Goal: Information Seeking & Learning: Understand process/instructions

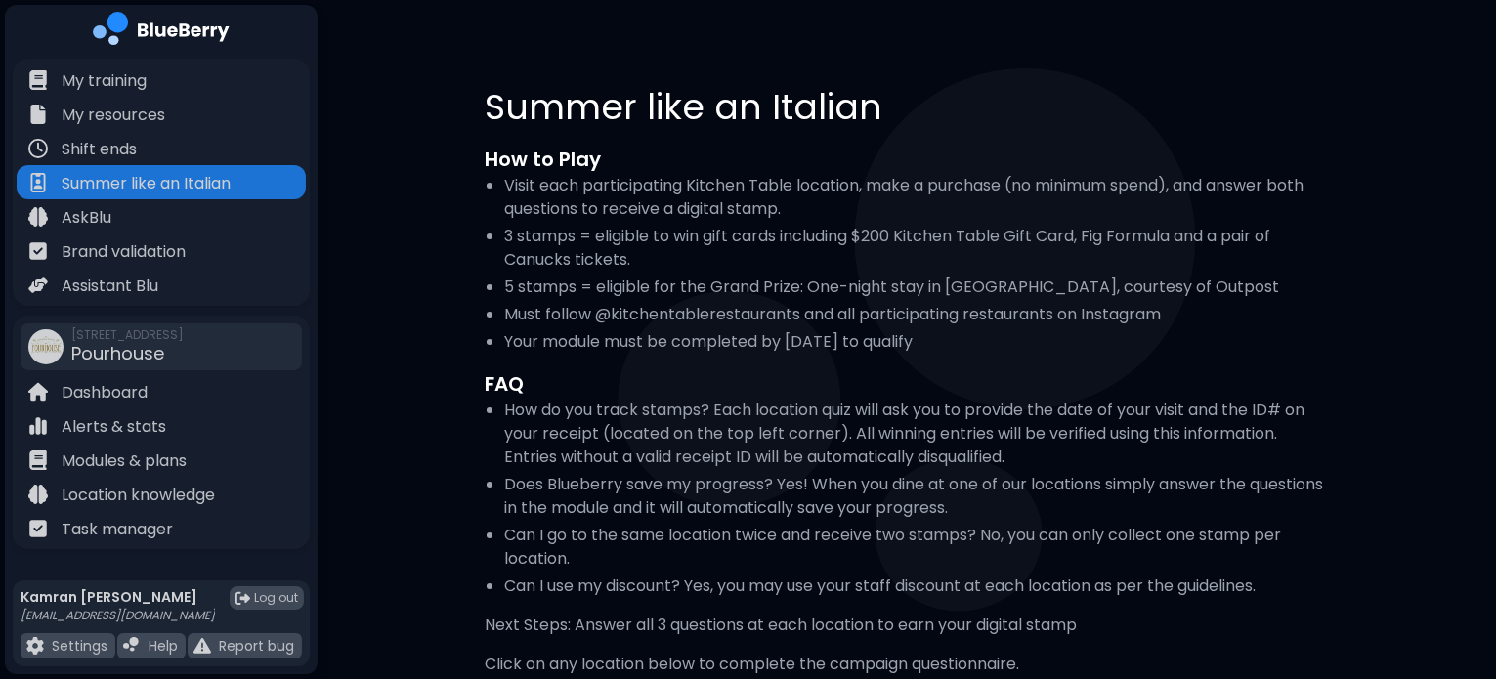
click at [153, 30] on img at bounding box center [161, 32] width 137 height 40
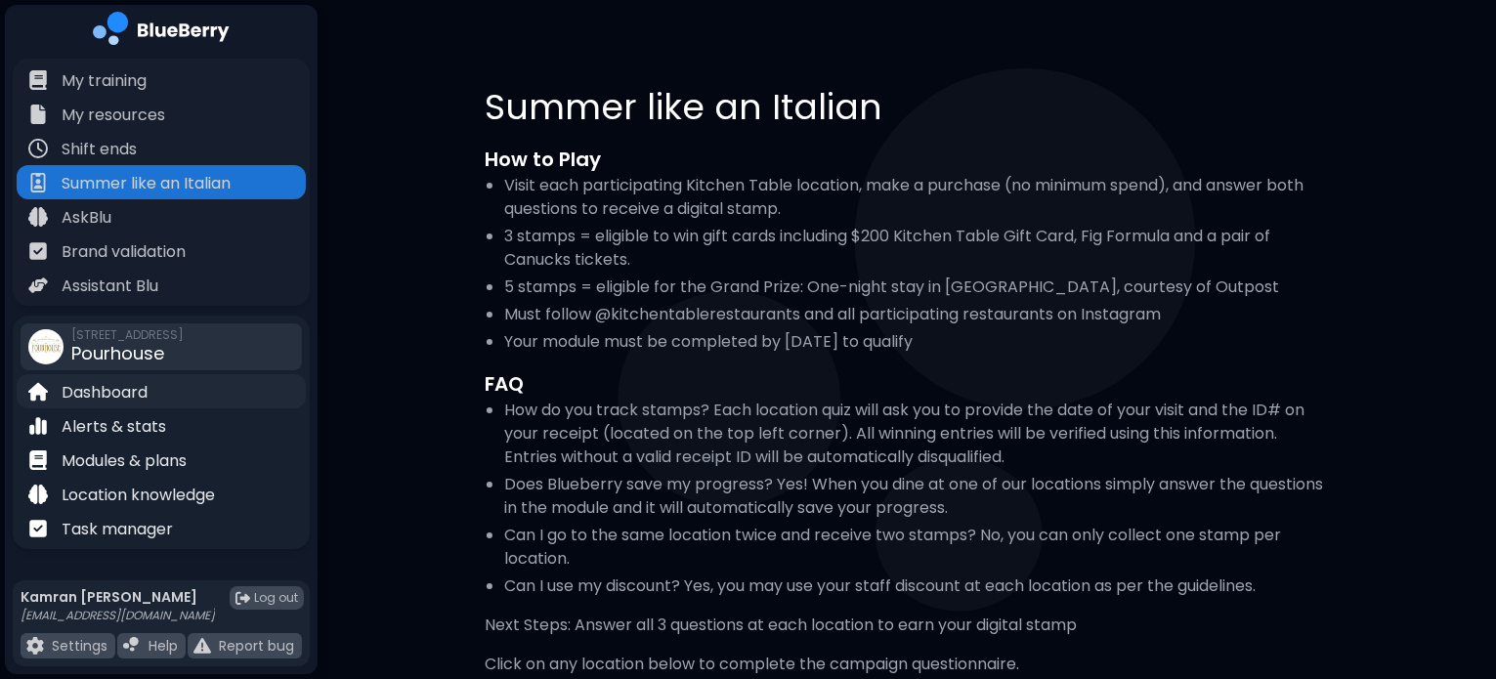
click at [113, 383] on p "Dashboard" at bounding box center [105, 392] width 86 height 23
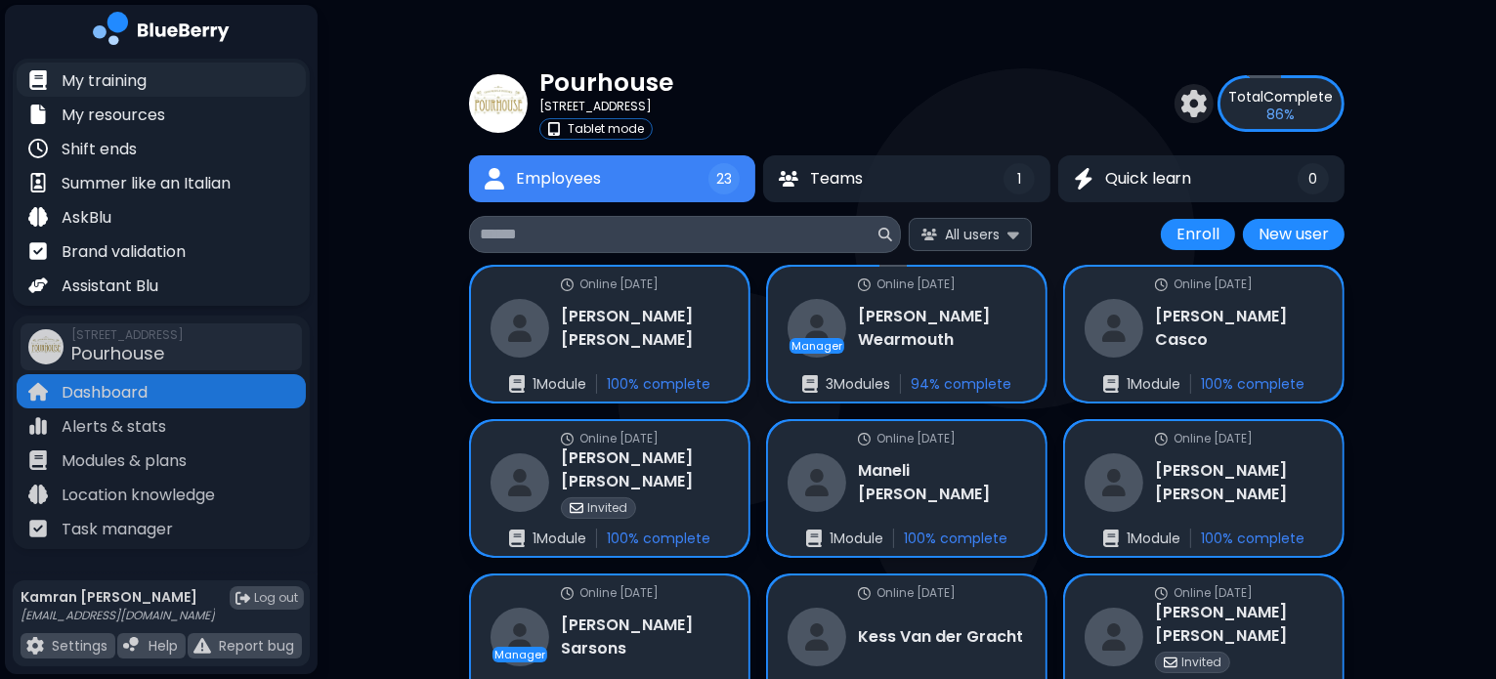
click at [82, 89] on p "My training" at bounding box center [104, 80] width 85 height 23
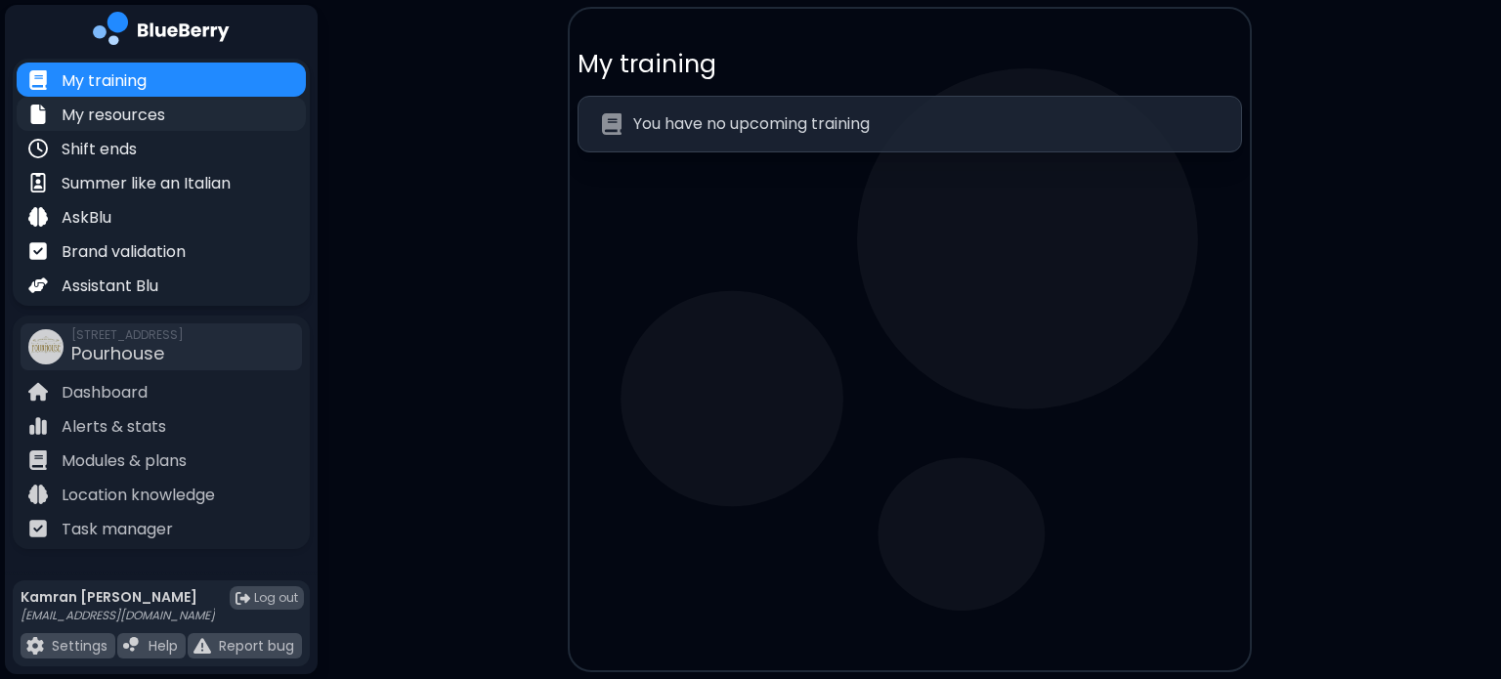
click at [83, 128] on div "My resources" at bounding box center [161, 114] width 289 height 34
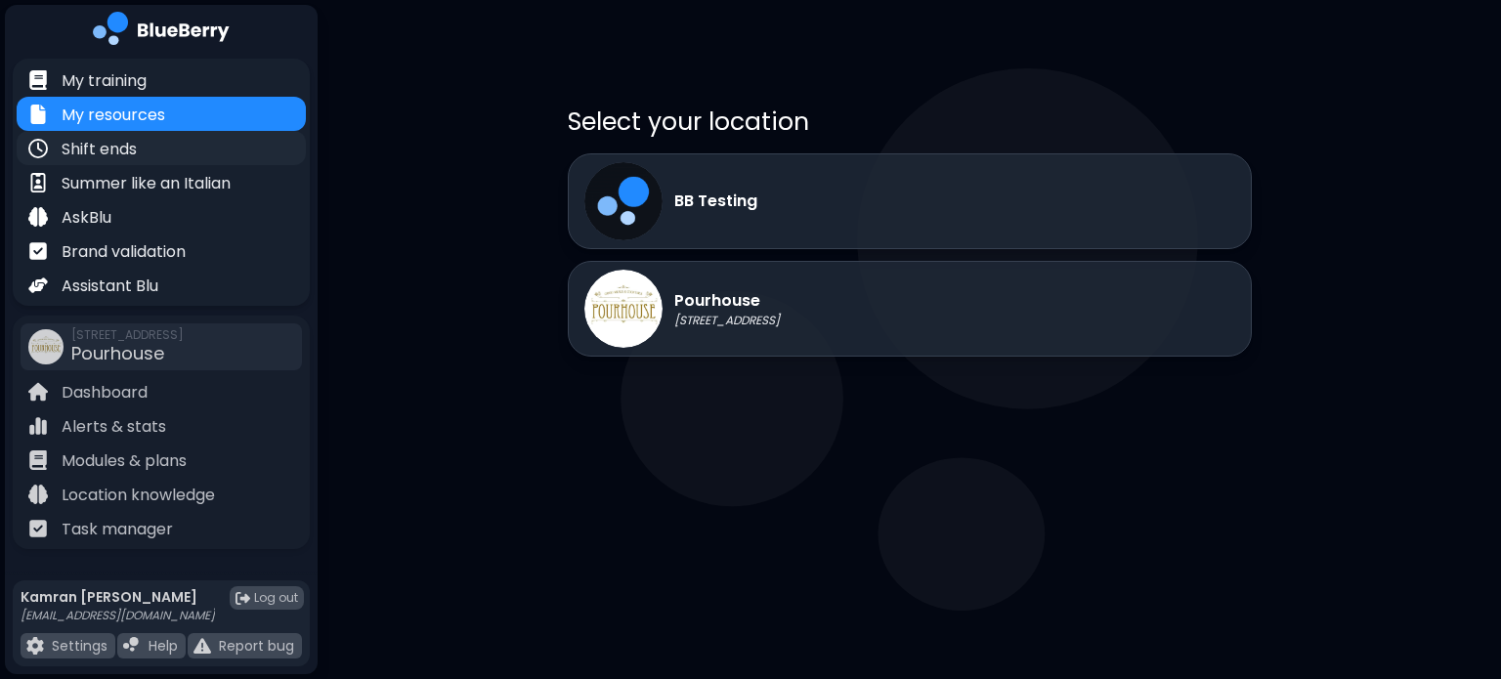
click at [105, 146] on p "Shift ends" at bounding box center [99, 149] width 75 height 23
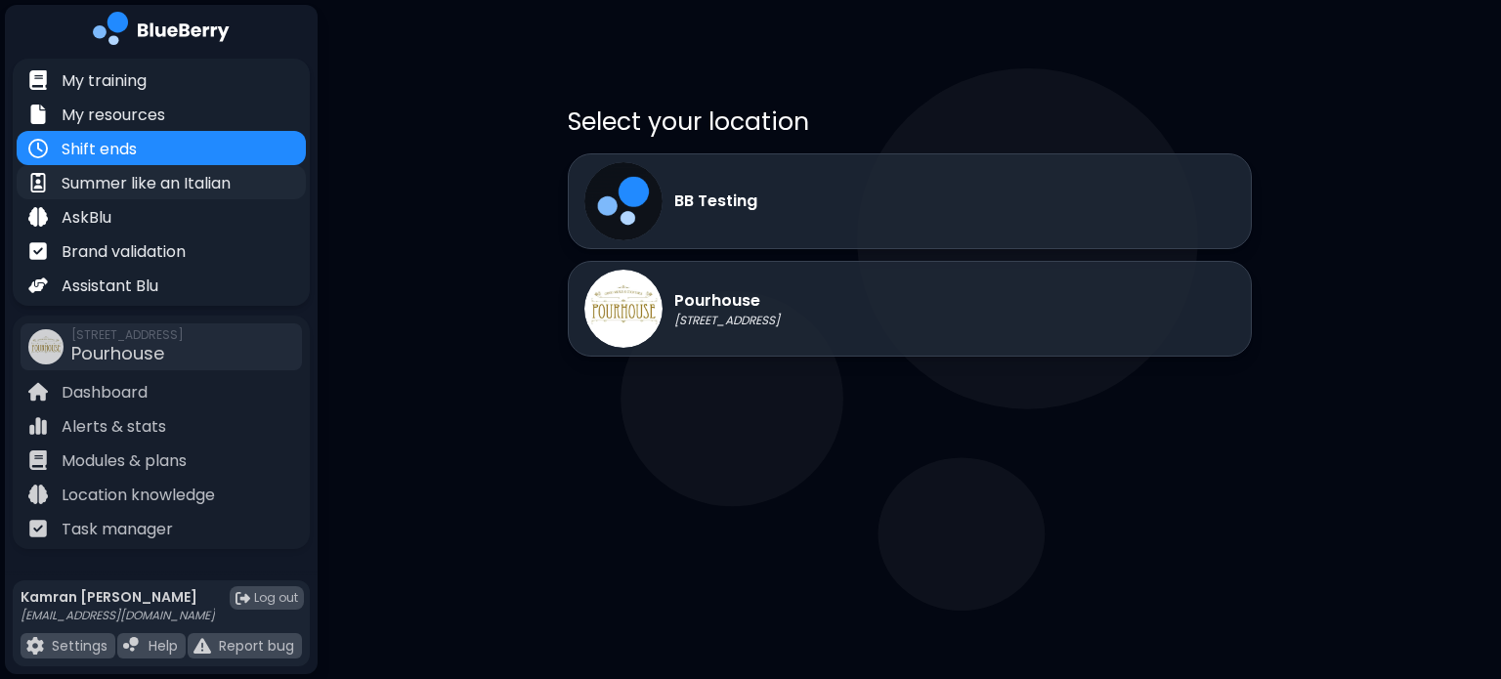
click at [141, 193] on p "Summer like an Italian" at bounding box center [146, 183] width 169 height 23
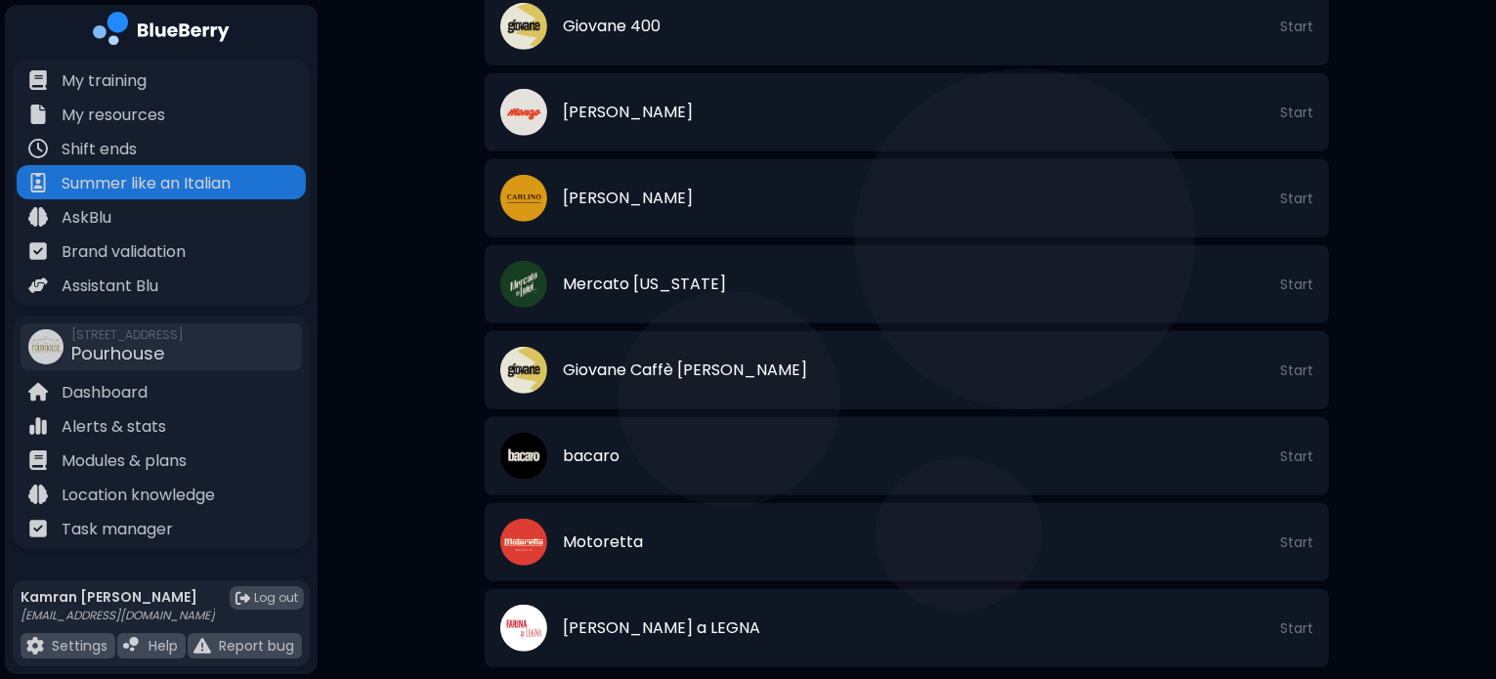
scroll to position [1137, 0]
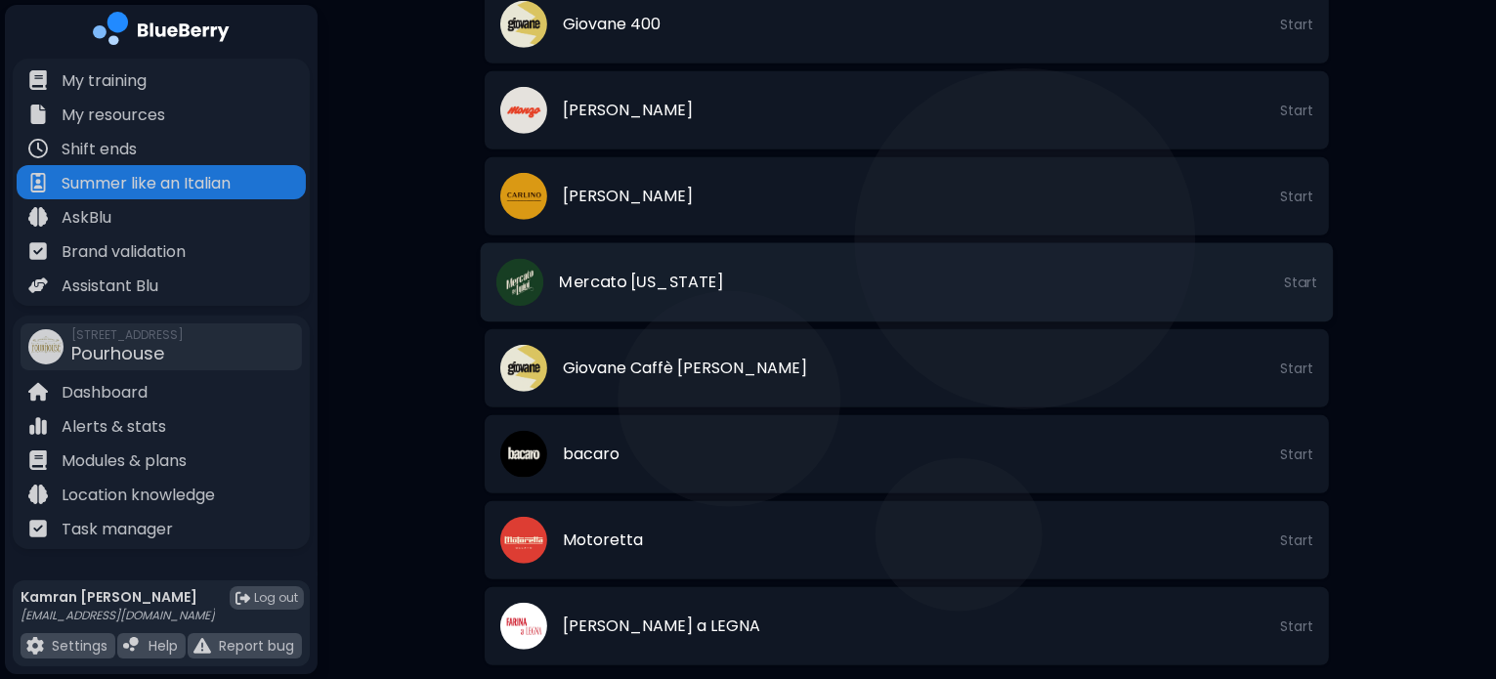
click at [1298, 279] on span "Start" at bounding box center [1300, 283] width 33 height 18
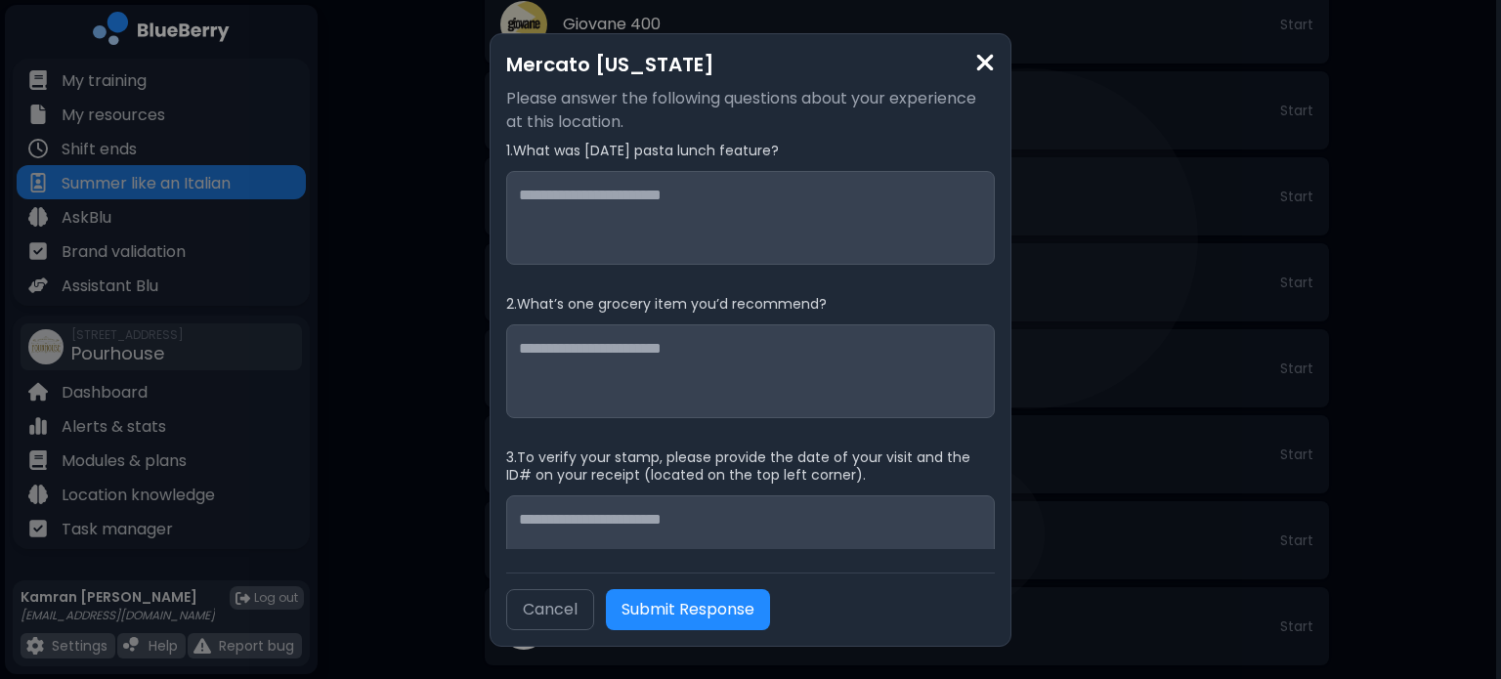
scroll to position [0, 0]
click at [977, 66] on img at bounding box center [985, 63] width 20 height 26
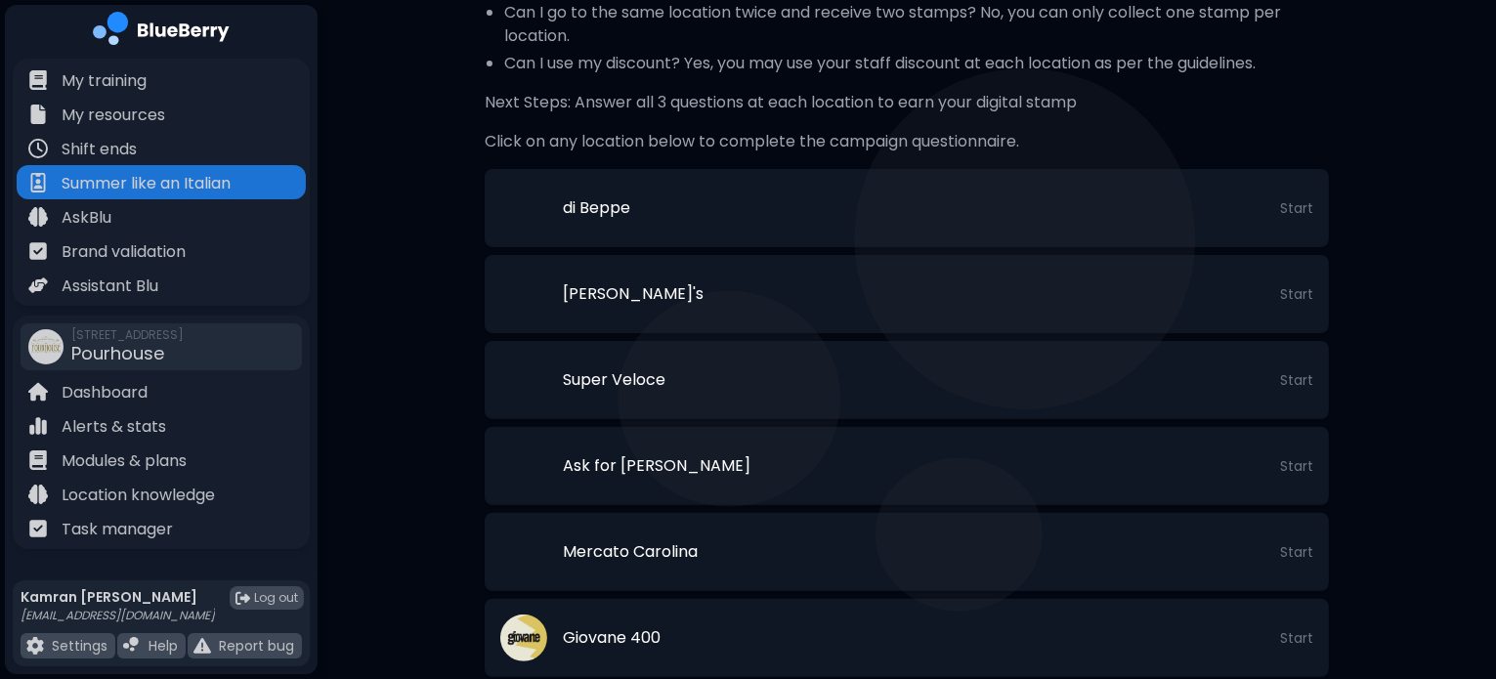
scroll to position [524, 0]
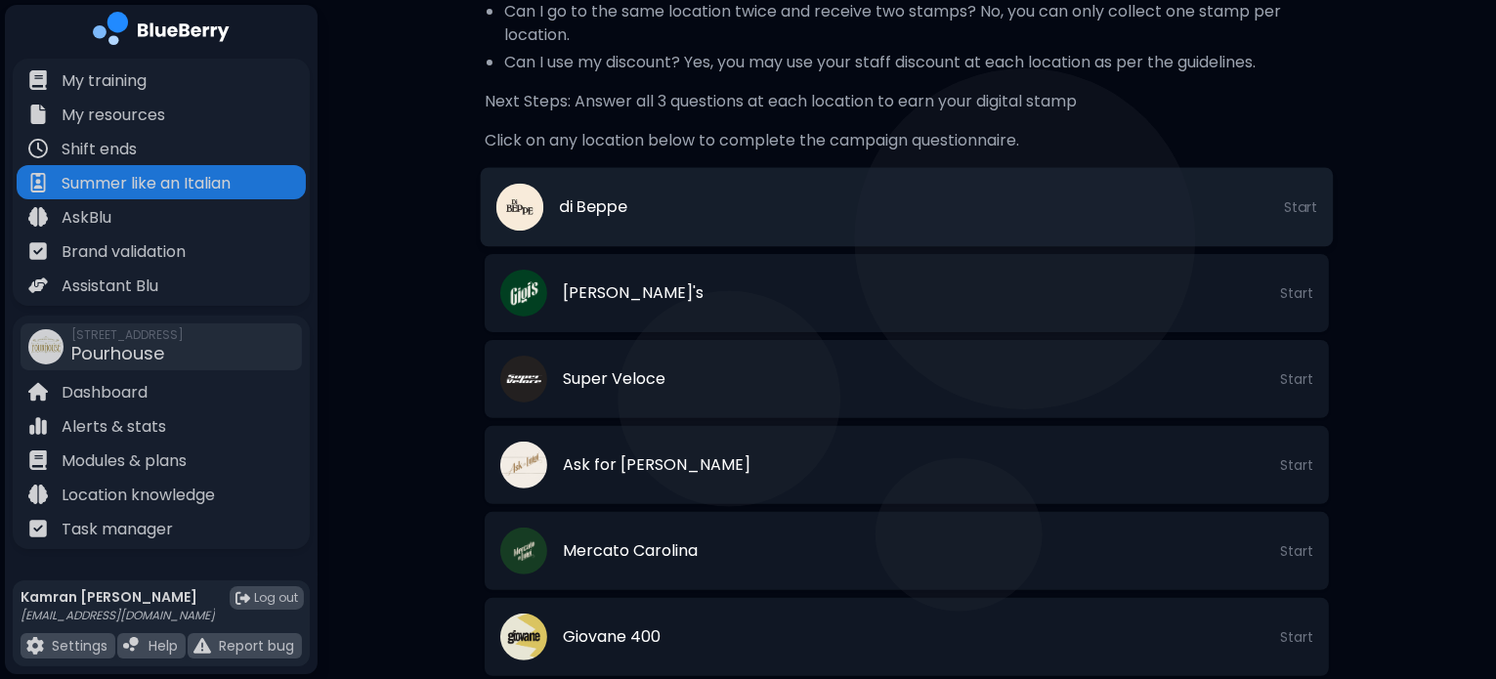
click at [1300, 205] on span "Start" at bounding box center [1300, 207] width 33 height 18
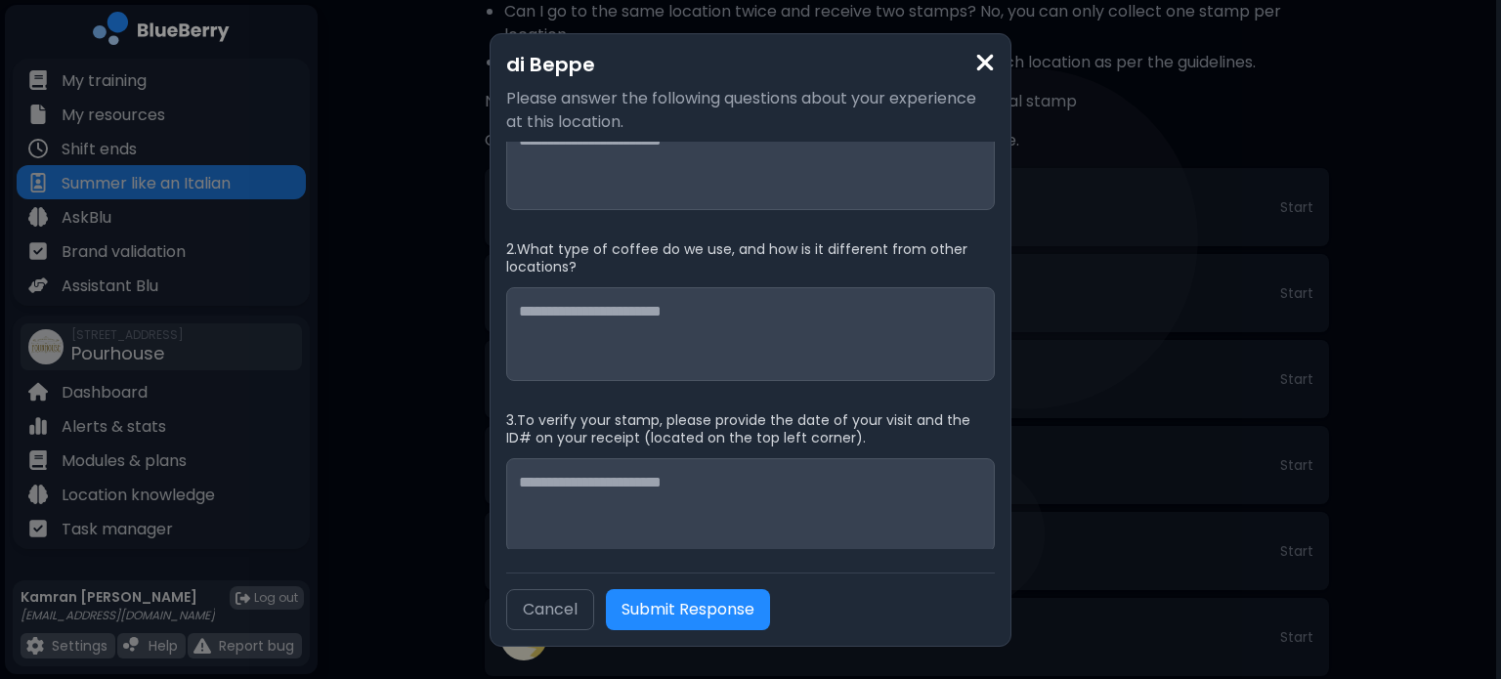
scroll to position [63, 0]
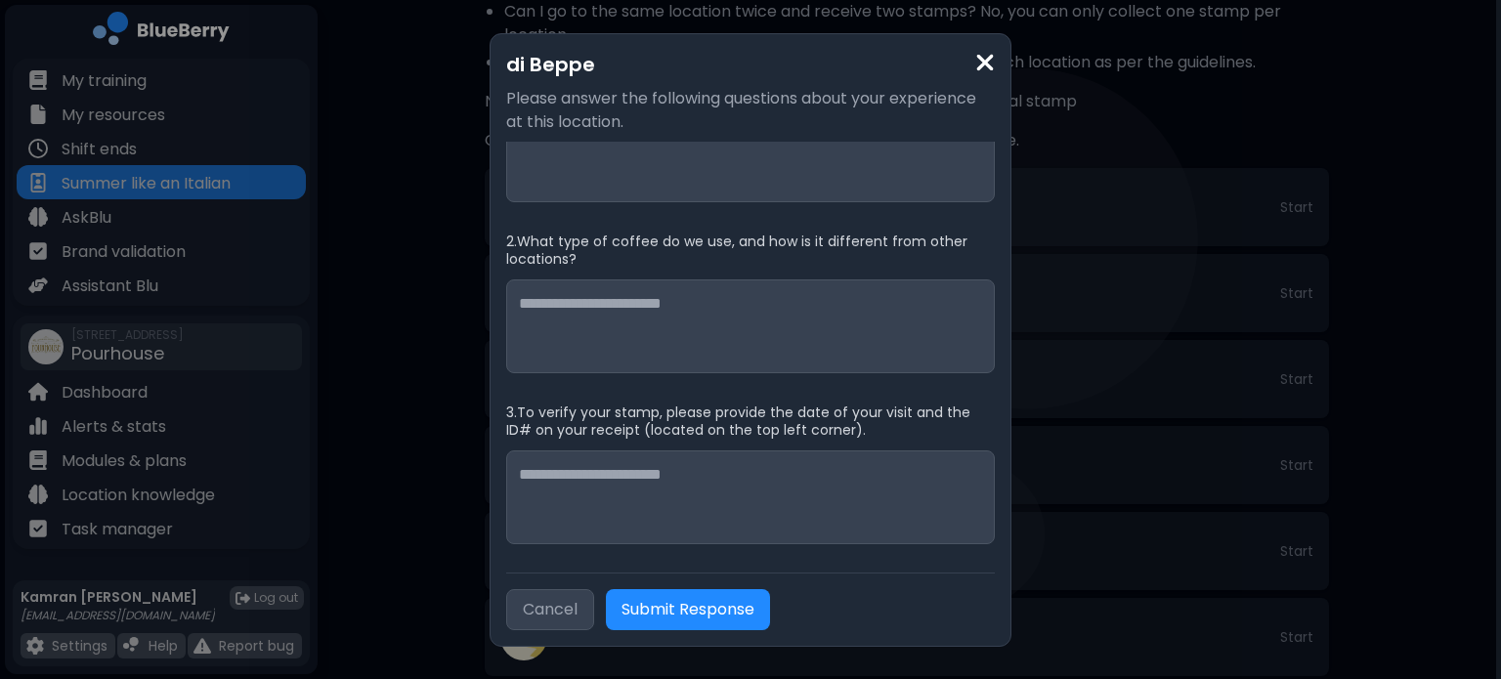
click at [569, 599] on button "Cancel" at bounding box center [550, 609] width 88 height 41
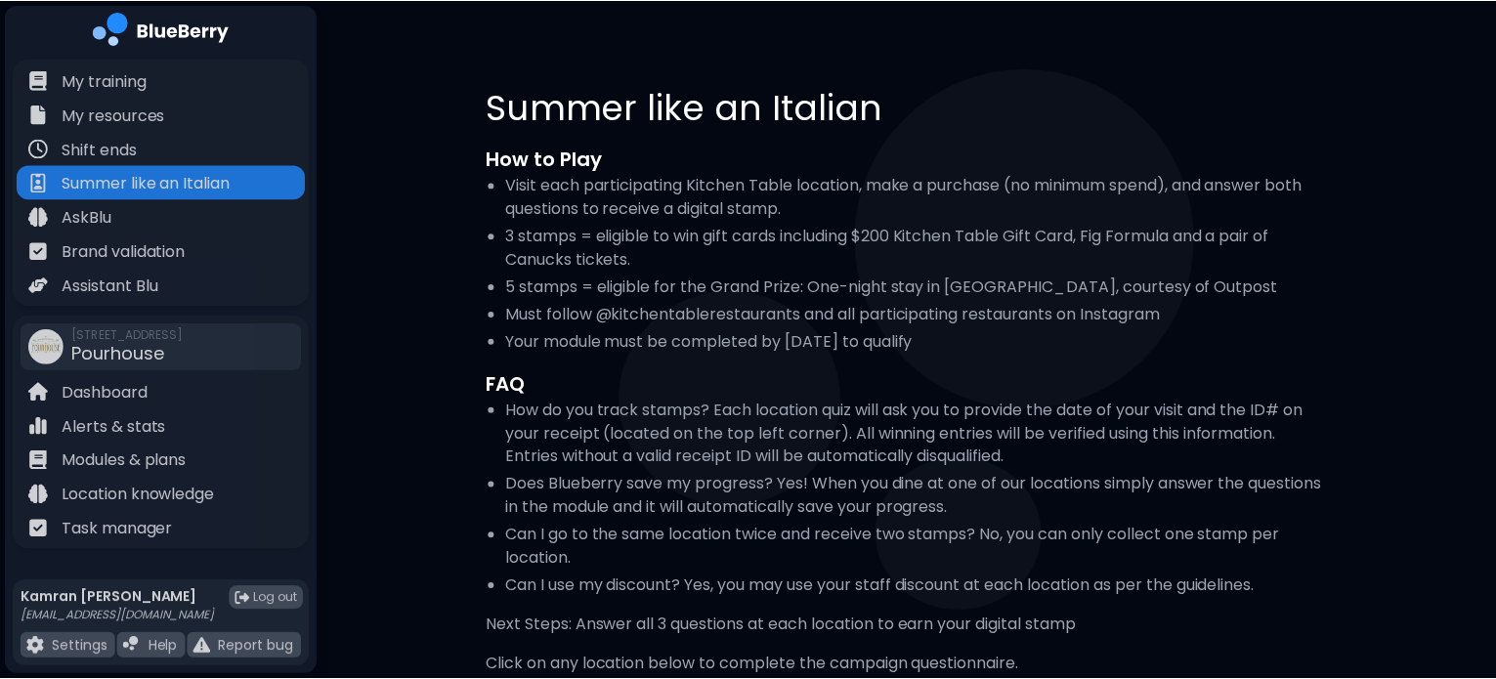
scroll to position [524, 0]
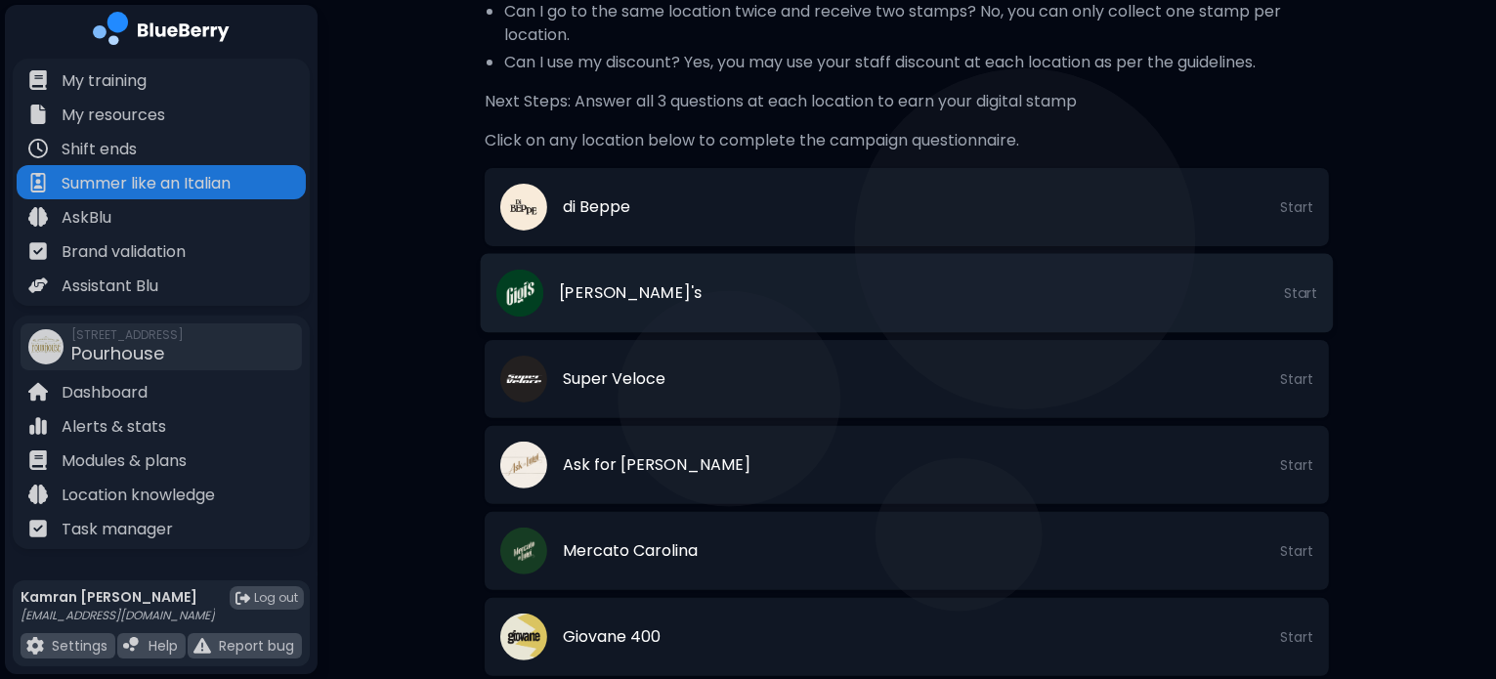
click at [1311, 297] on span "Start" at bounding box center [1300, 293] width 33 height 18
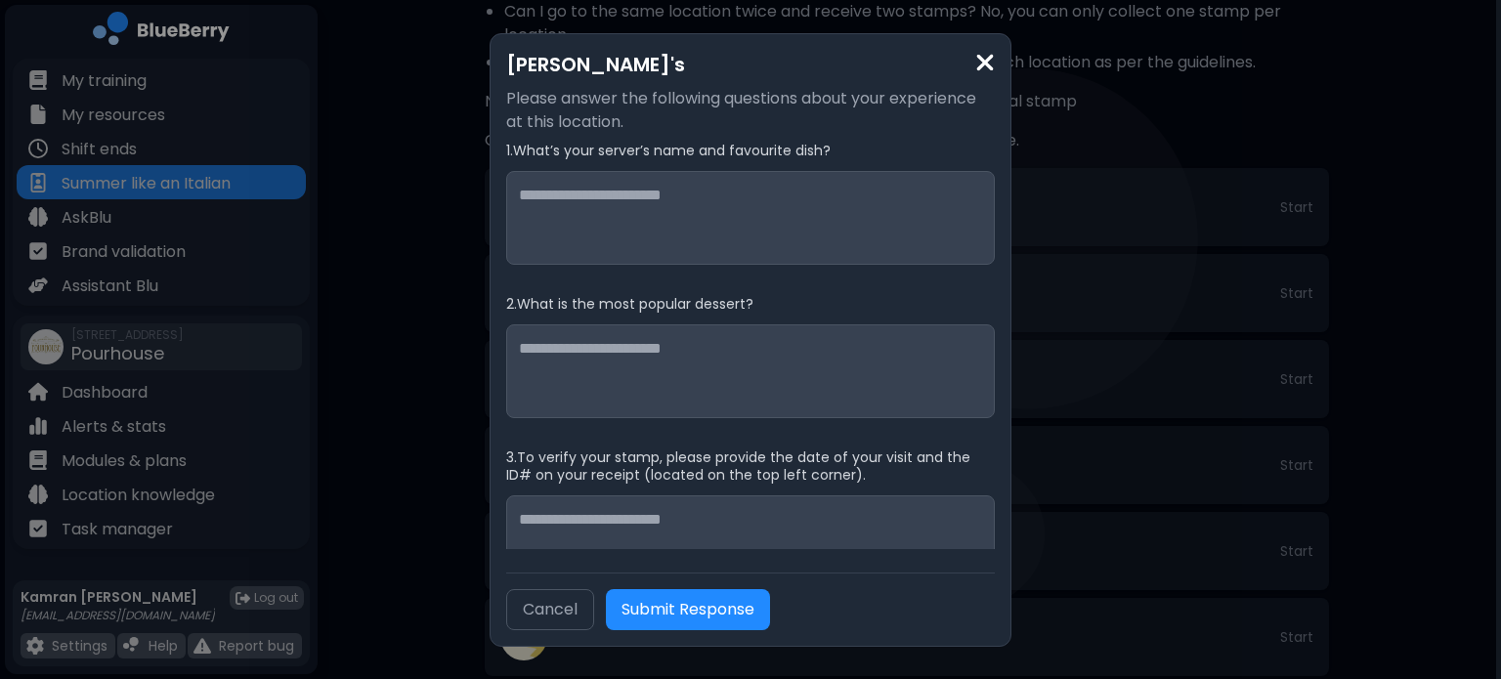
scroll to position [45, 0]
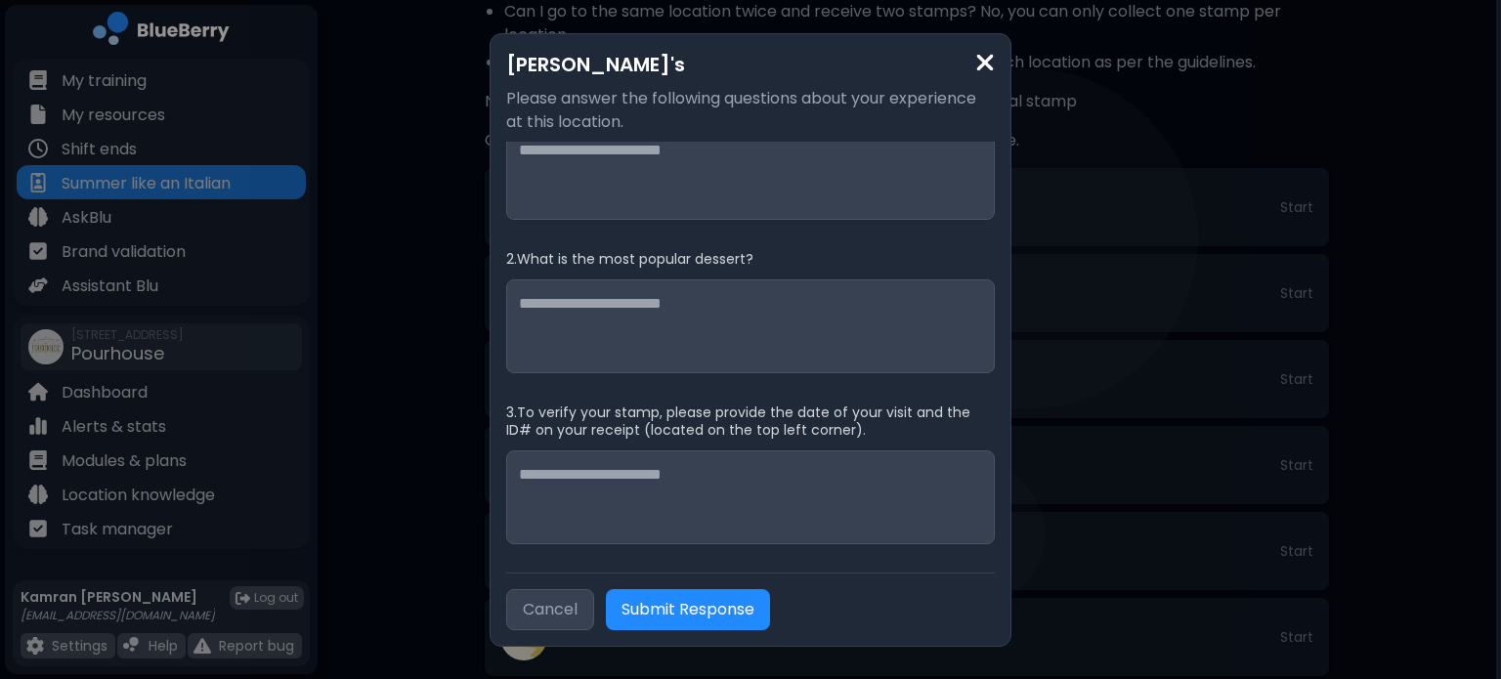
click at [552, 610] on button "Cancel" at bounding box center [550, 609] width 88 height 41
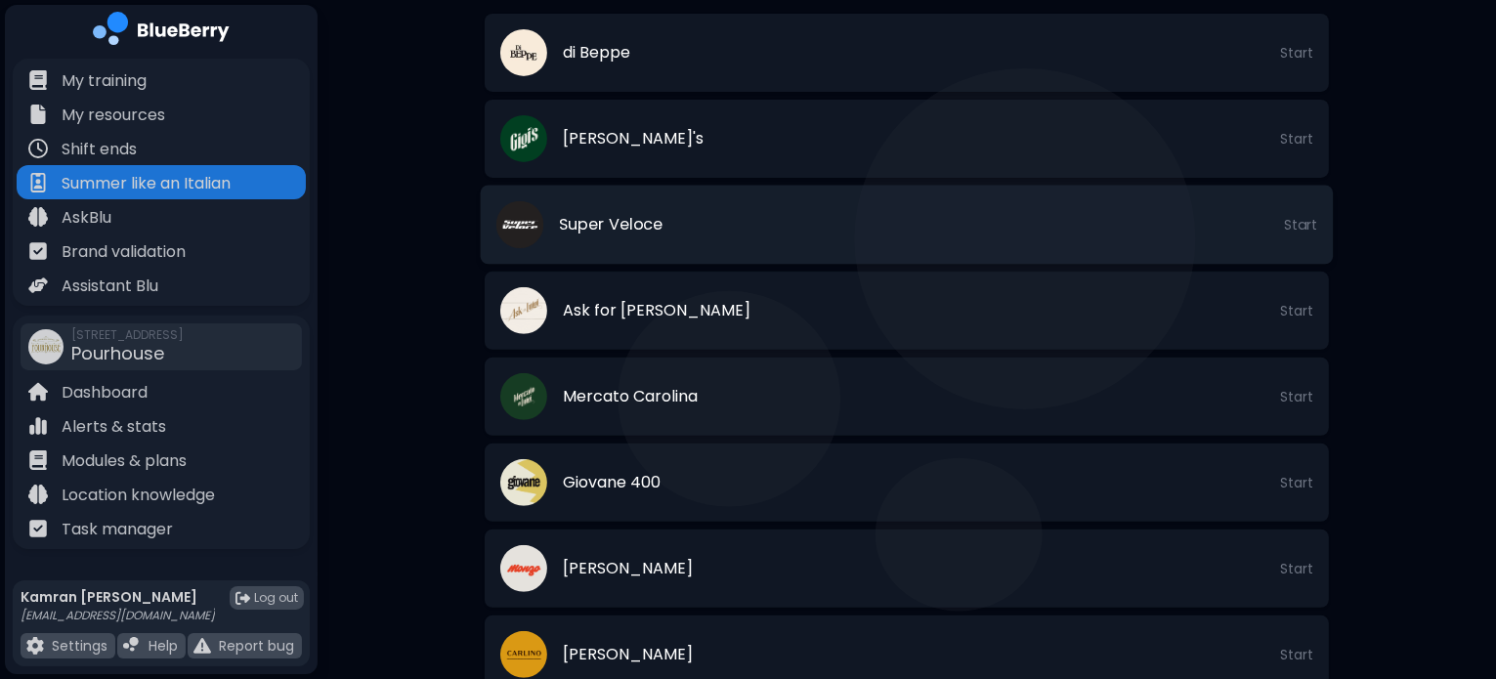
scroll to position [684, 0]
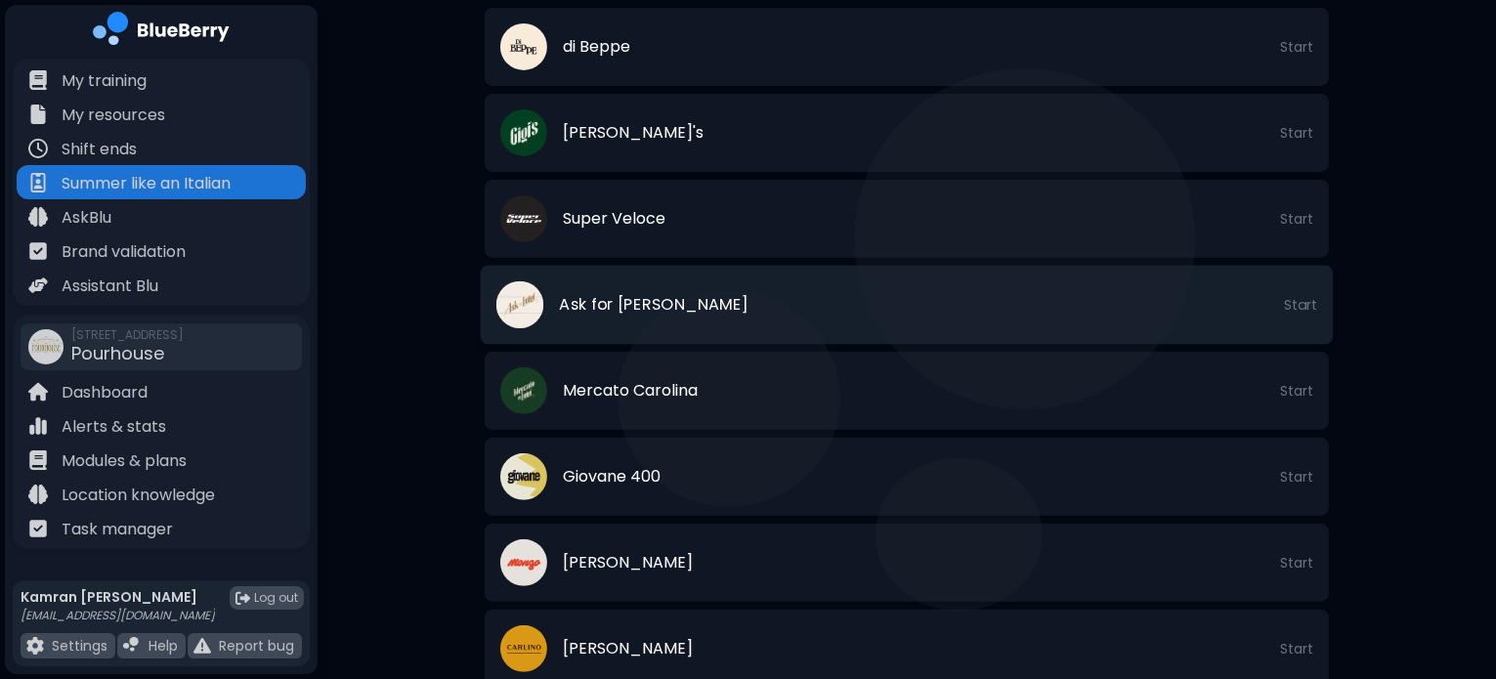
click at [1312, 299] on span "Start" at bounding box center [1300, 305] width 33 height 18
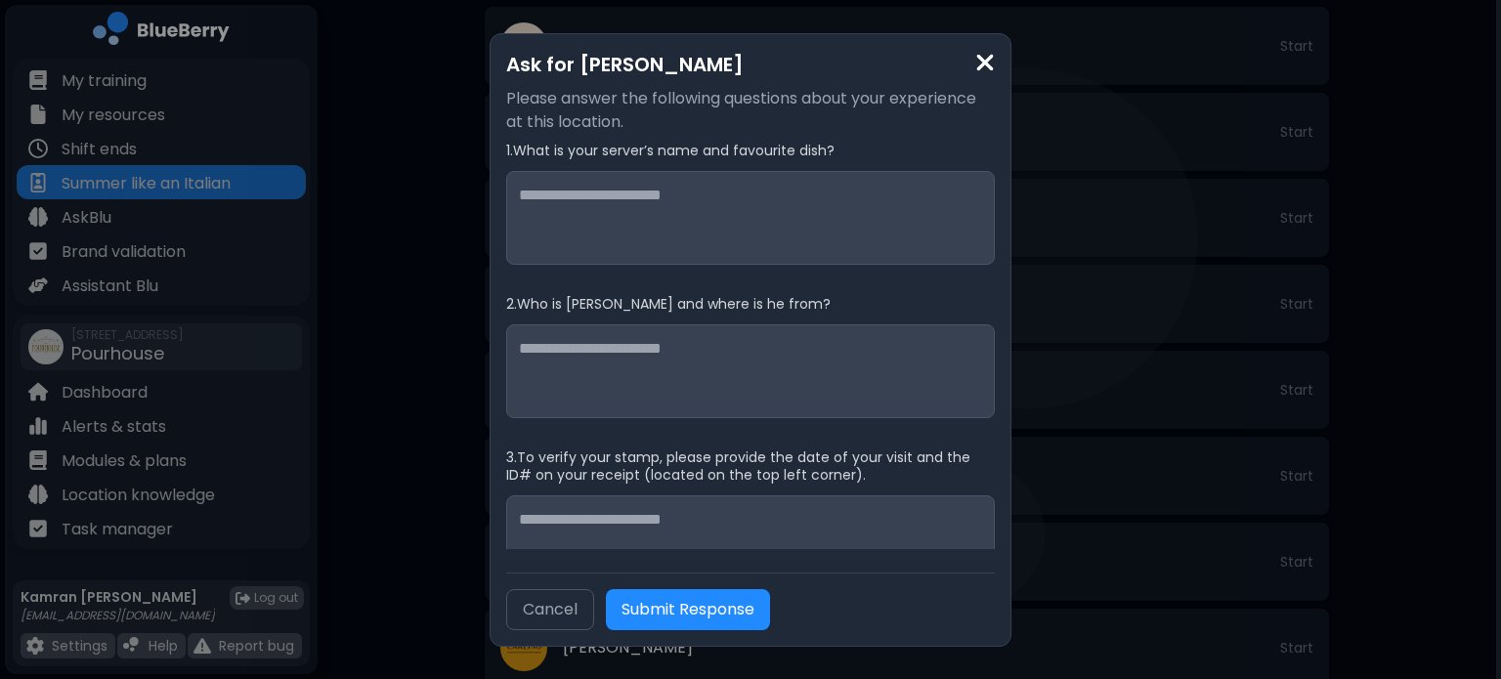
scroll to position [45, 0]
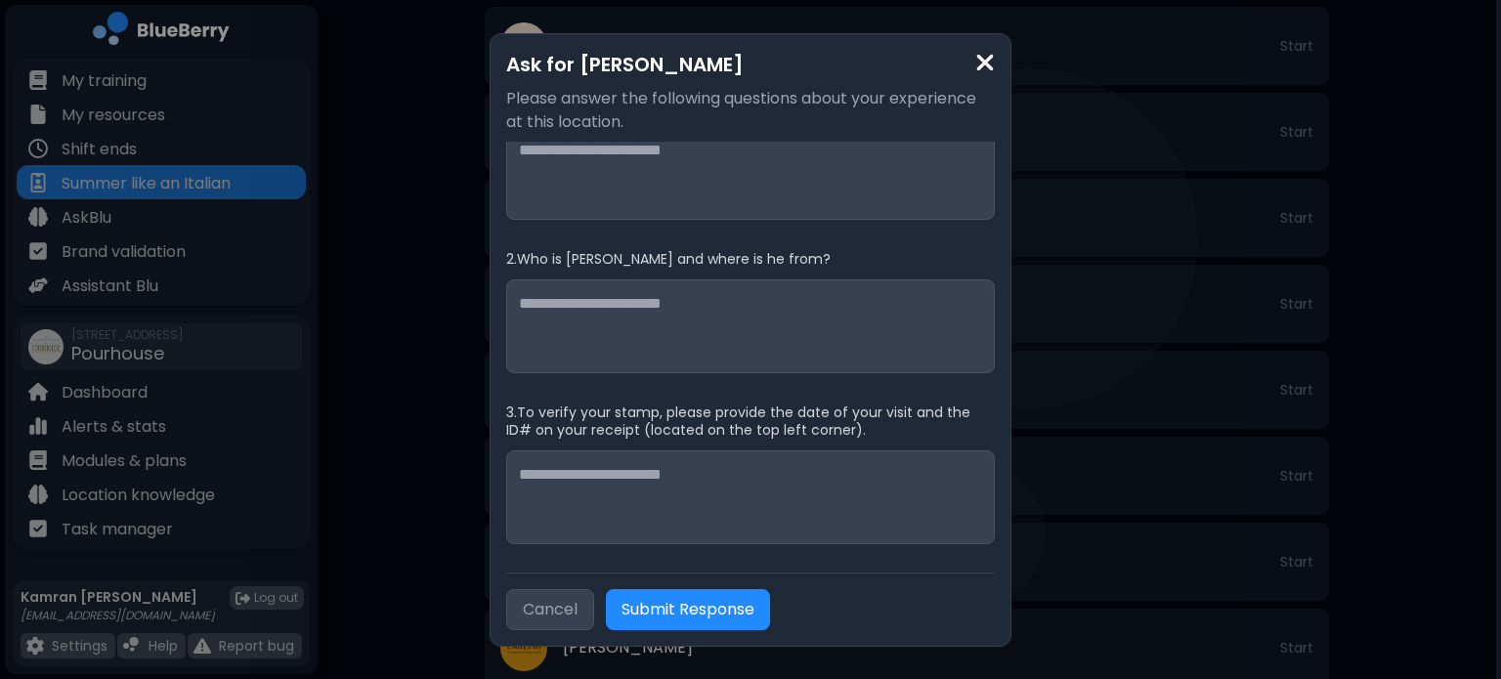
click at [543, 609] on button "Cancel" at bounding box center [550, 609] width 88 height 41
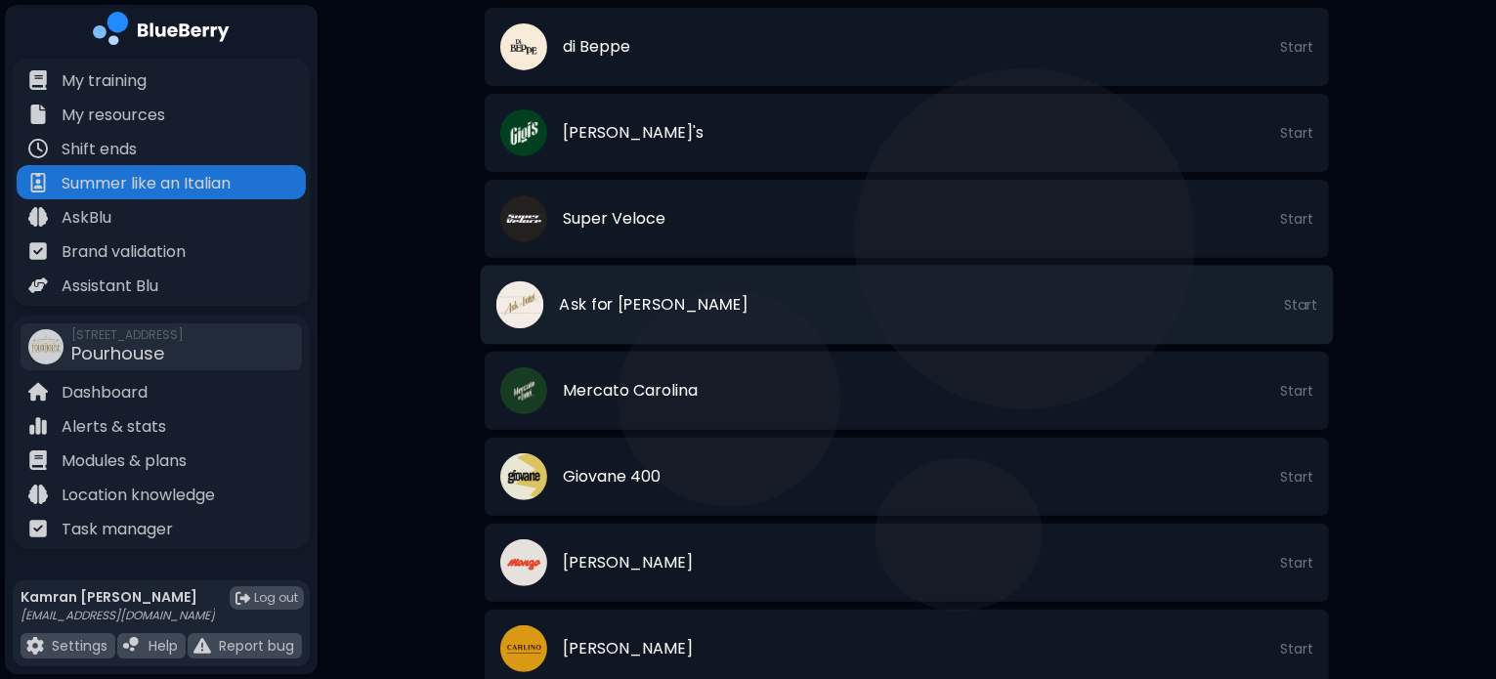
scroll to position [958, 0]
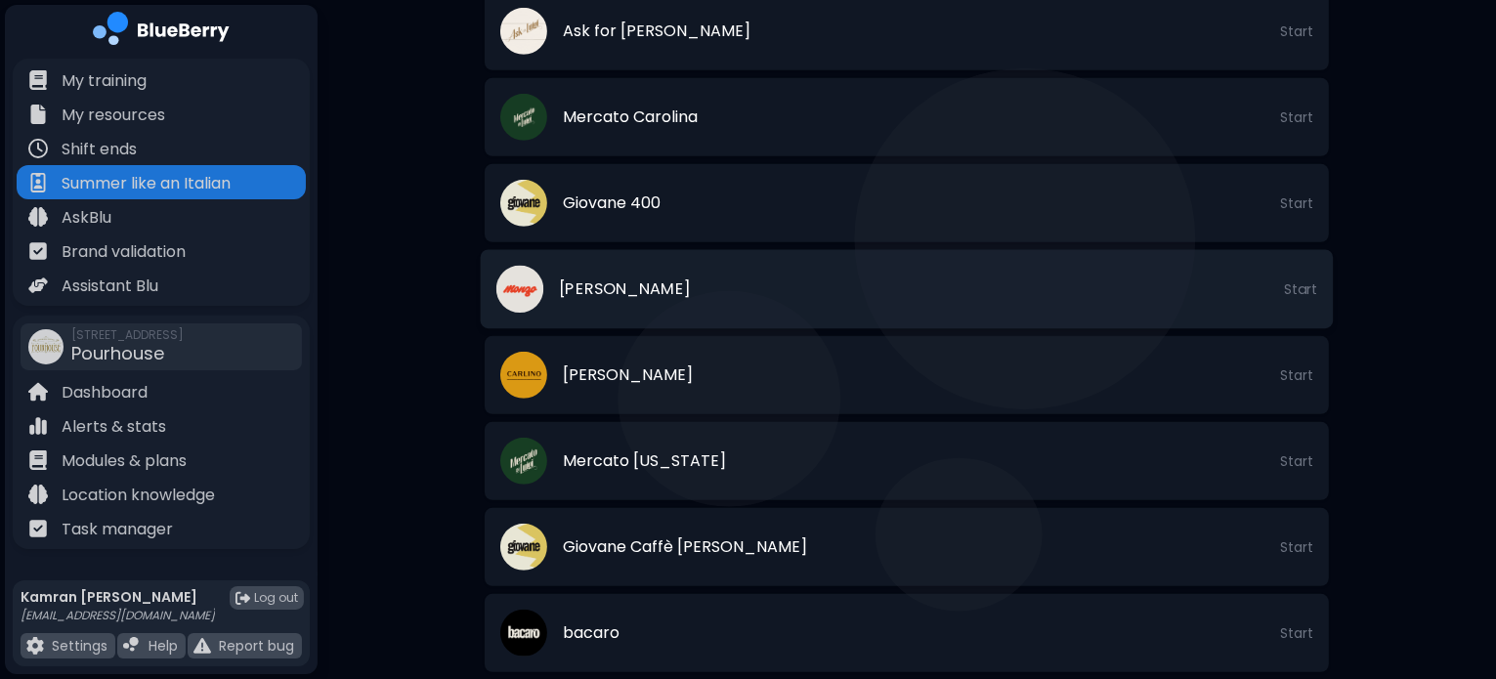
click at [1302, 292] on span "Start" at bounding box center [1300, 289] width 33 height 18
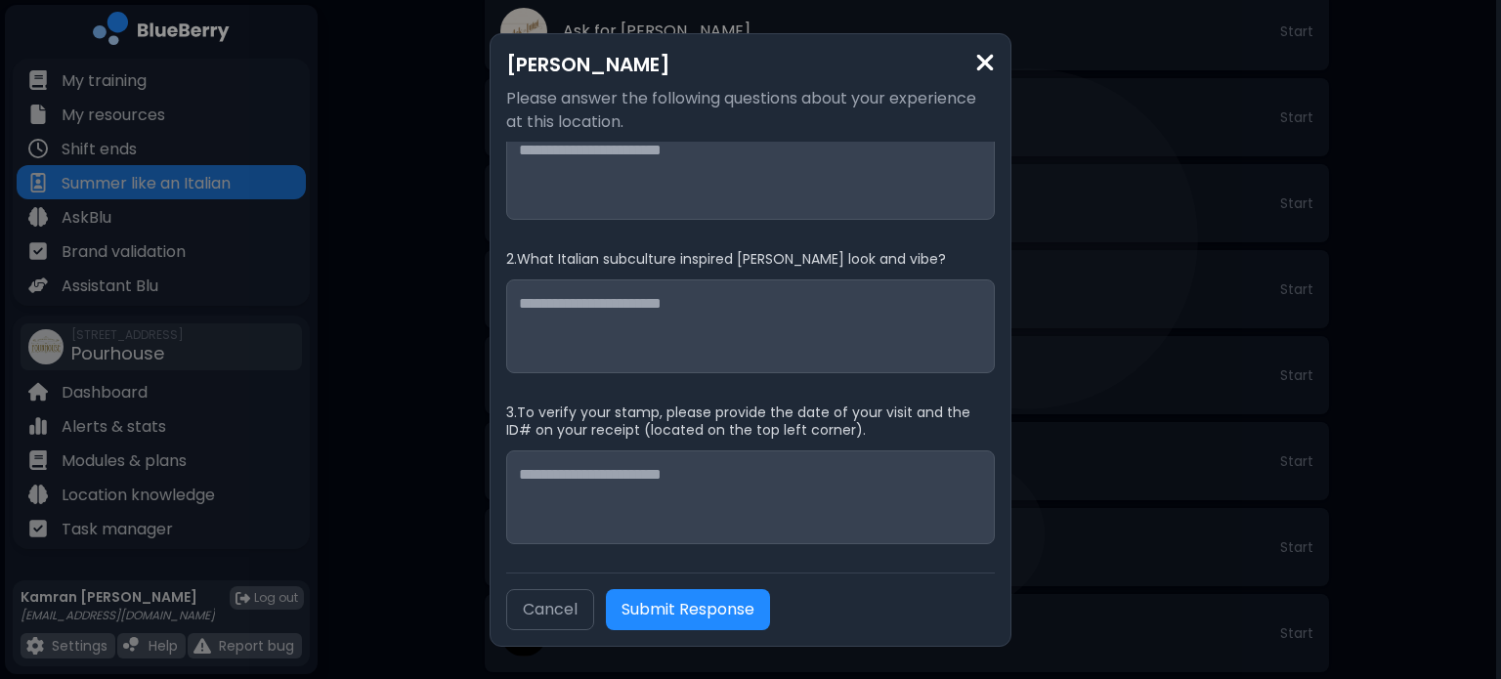
scroll to position [44, 0]
click at [572, 599] on button "Cancel" at bounding box center [550, 609] width 88 height 41
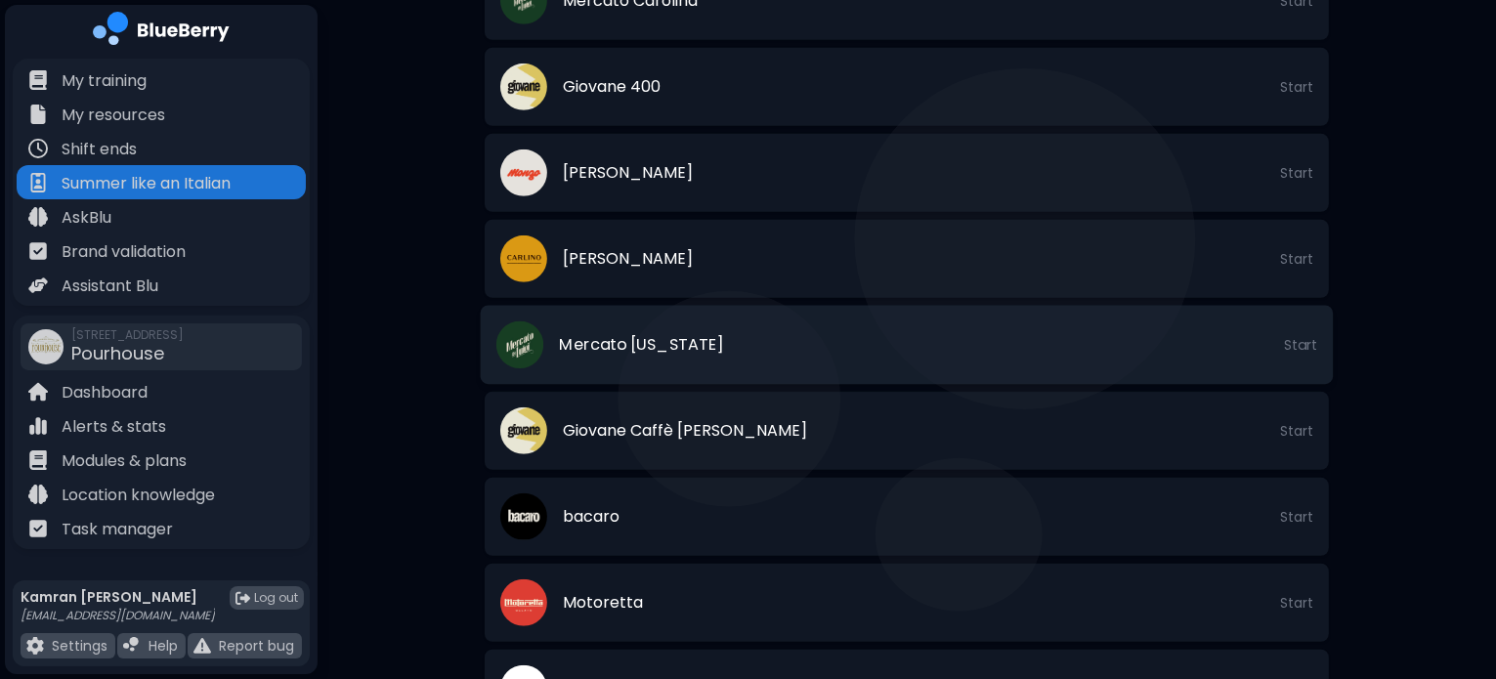
scroll to position [1169, 0]
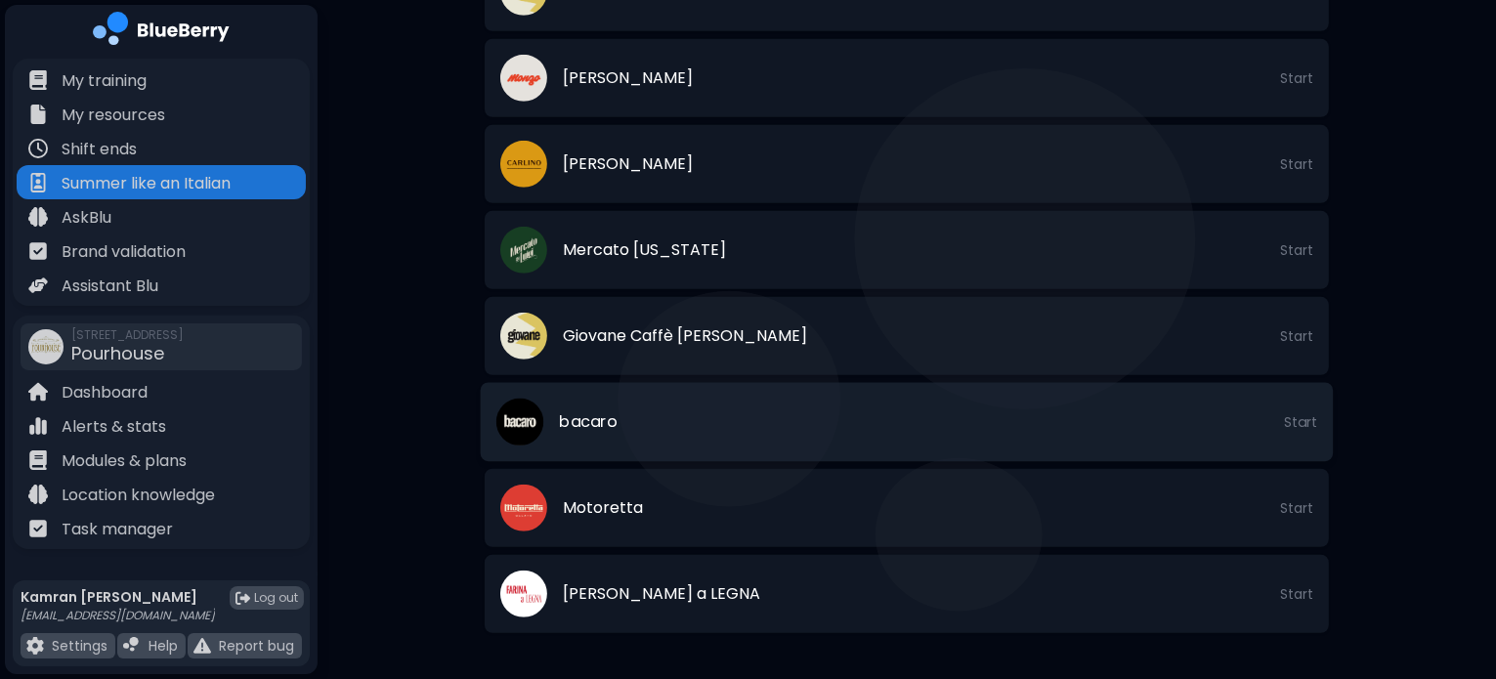
click at [1303, 421] on span "Start" at bounding box center [1300, 422] width 33 height 18
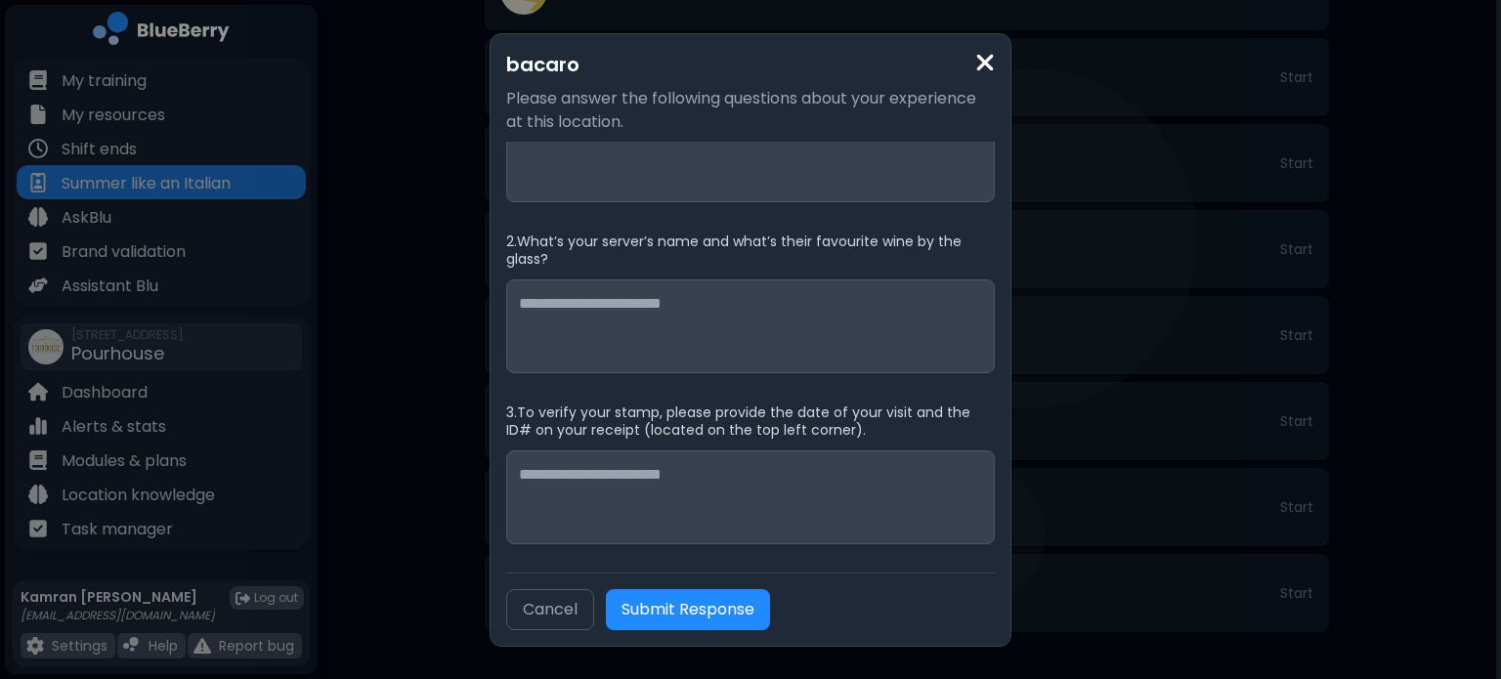
scroll to position [62, 0]
click at [561, 610] on button "Cancel" at bounding box center [550, 609] width 88 height 41
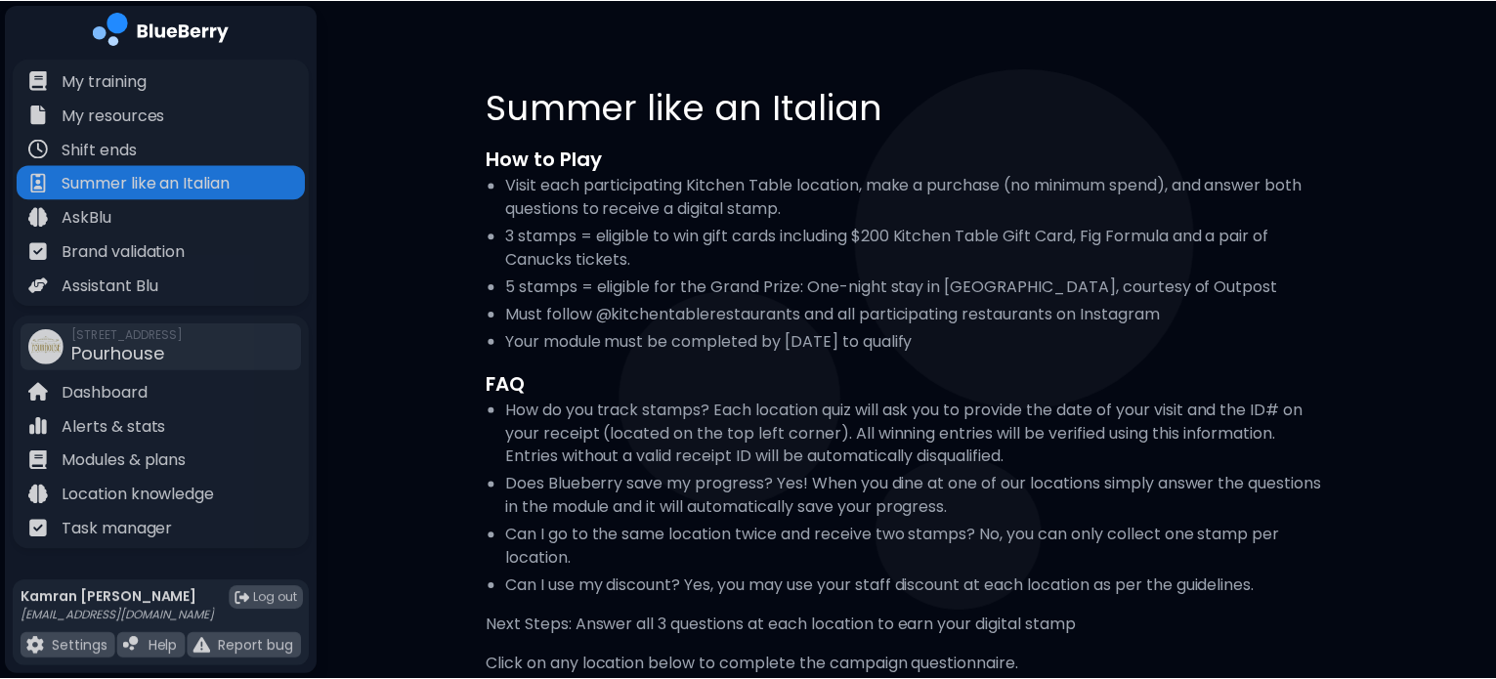
scroll to position [1169, 0]
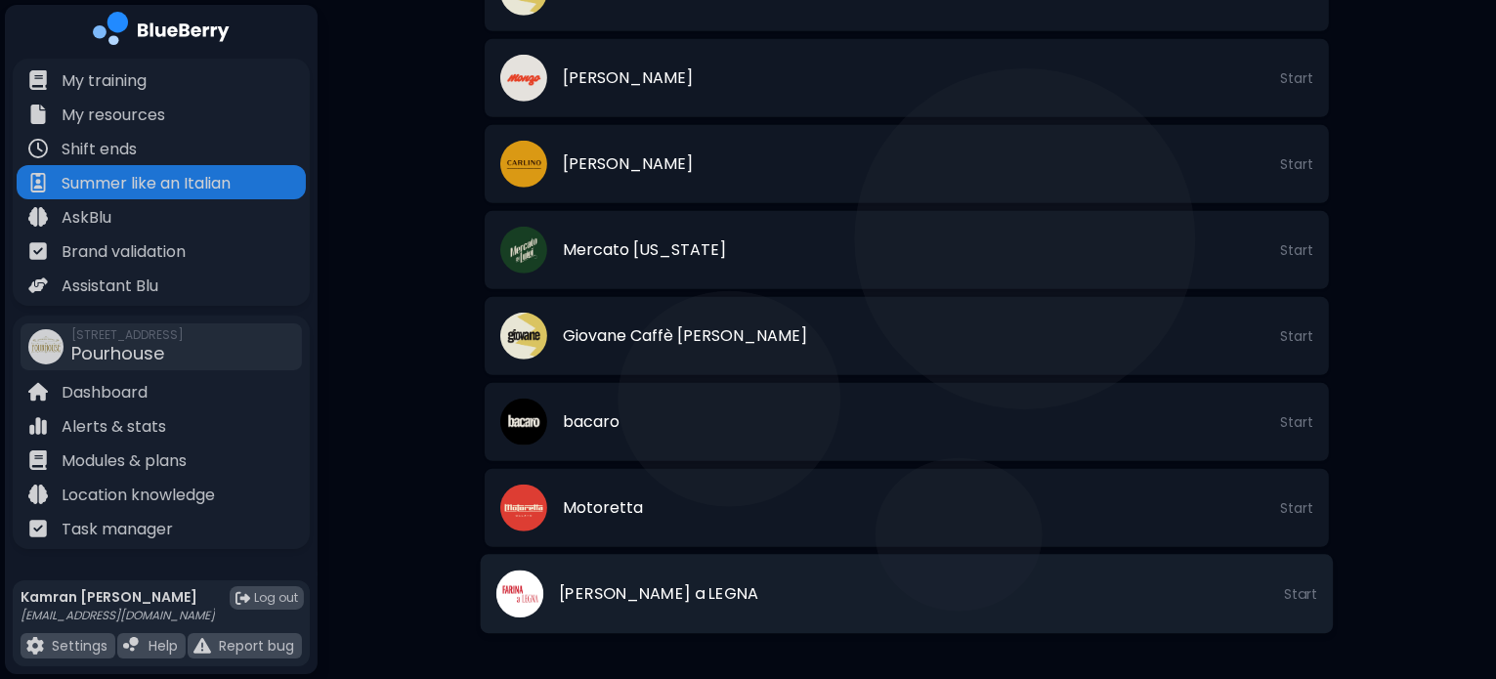
click at [1286, 589] on span "Start" at bounding box center [1300, 594] width 33 height 18
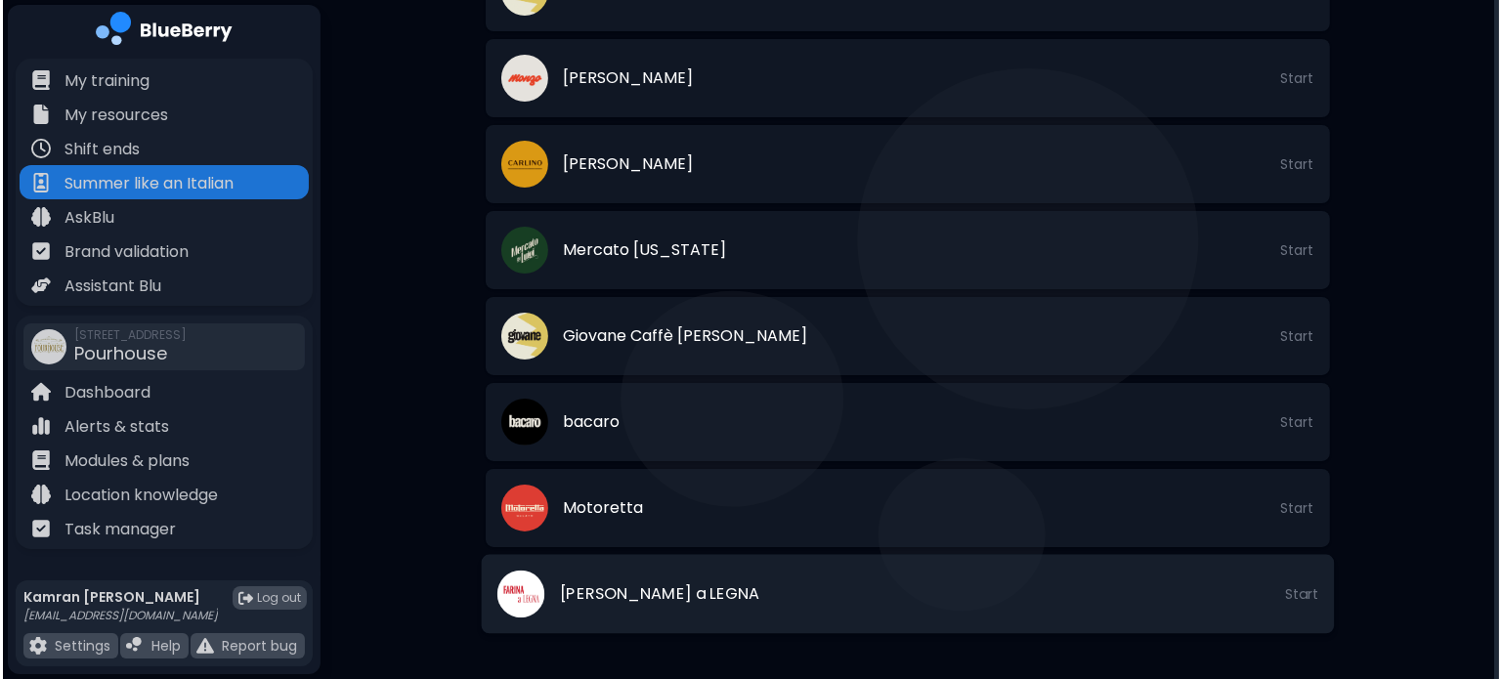
scroll to position [0, 0]
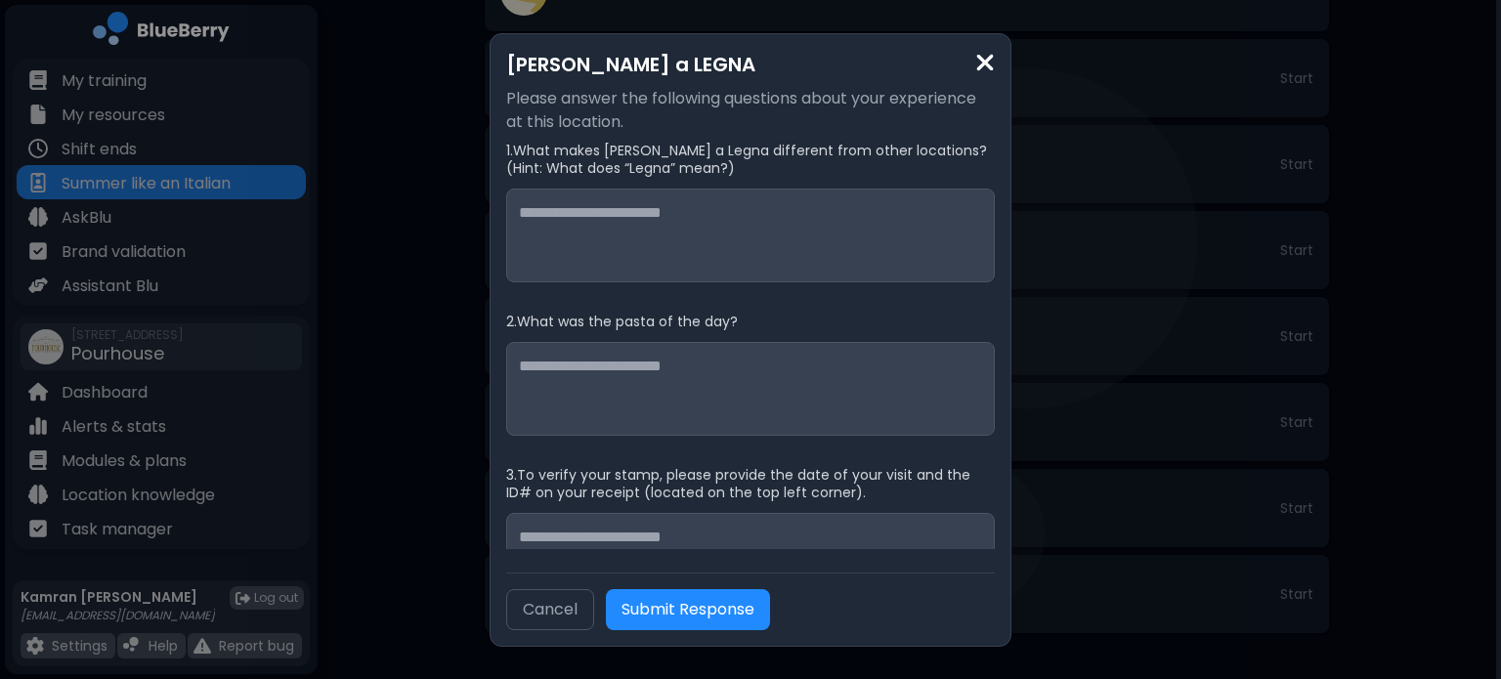
click at [990, 64] on img at bounding box center [985, 63] width 20 height 26
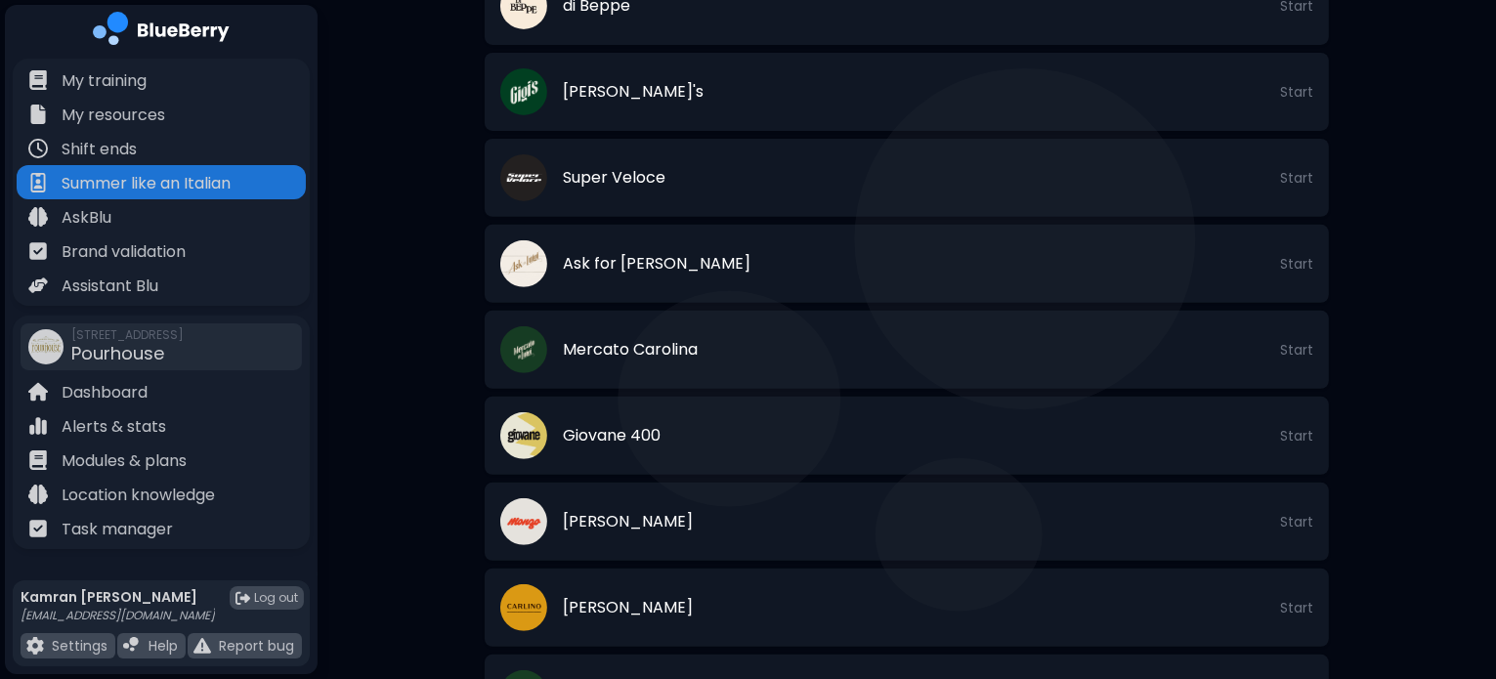
scroll to position [730, 0]
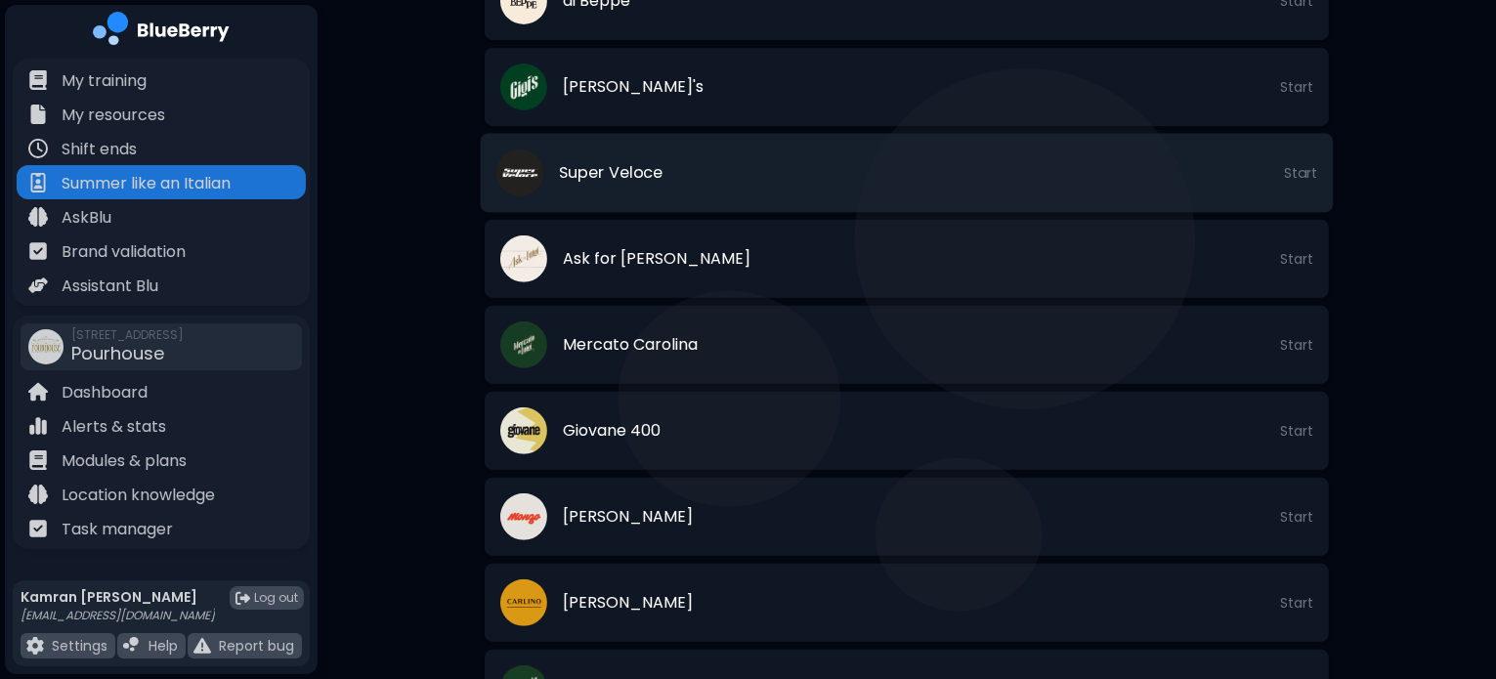
click at [833, 202] on li "Super Veloce Start" at bounding box center [907, 173] width 853 height 79
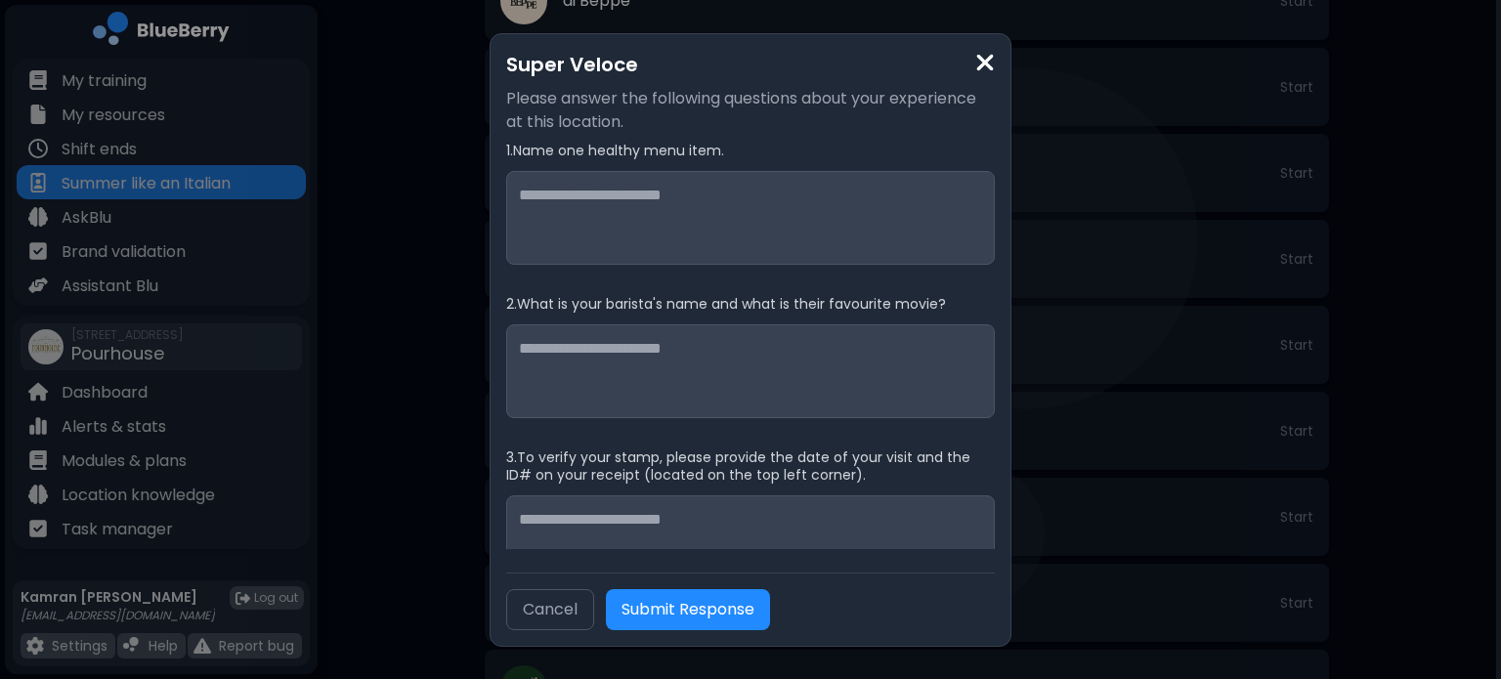
scroll to position [45, 0]
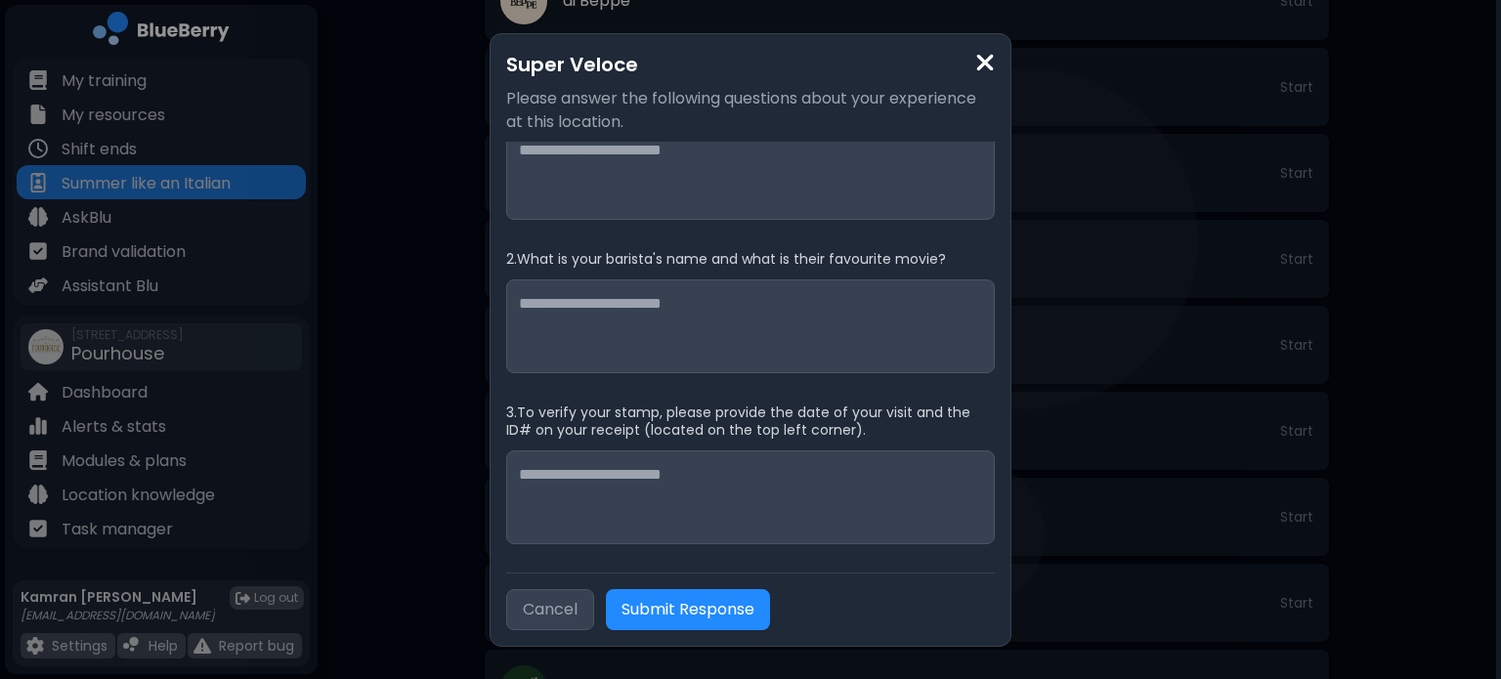
click at [532, 609] on button "Cancel" at bounding box center [550, 609] width 88 height 41
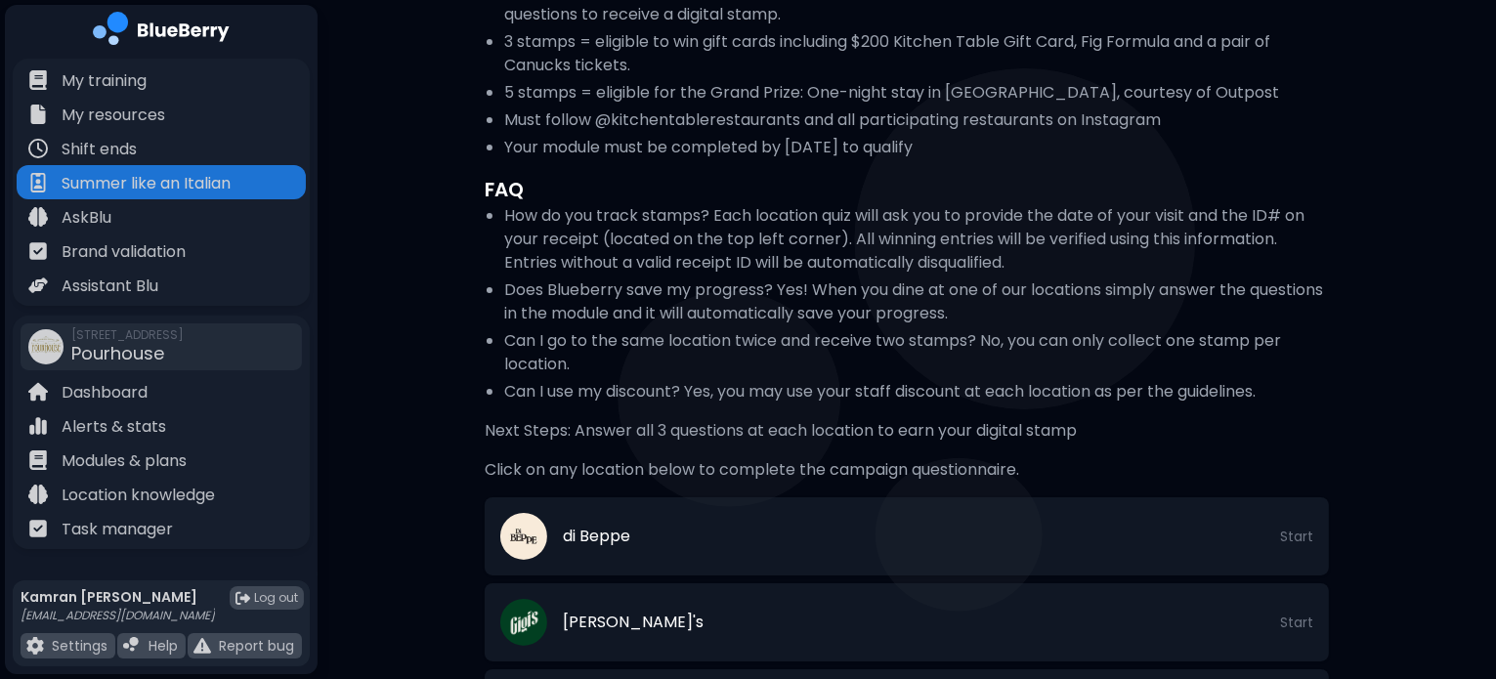
scroll to position [156, 0]
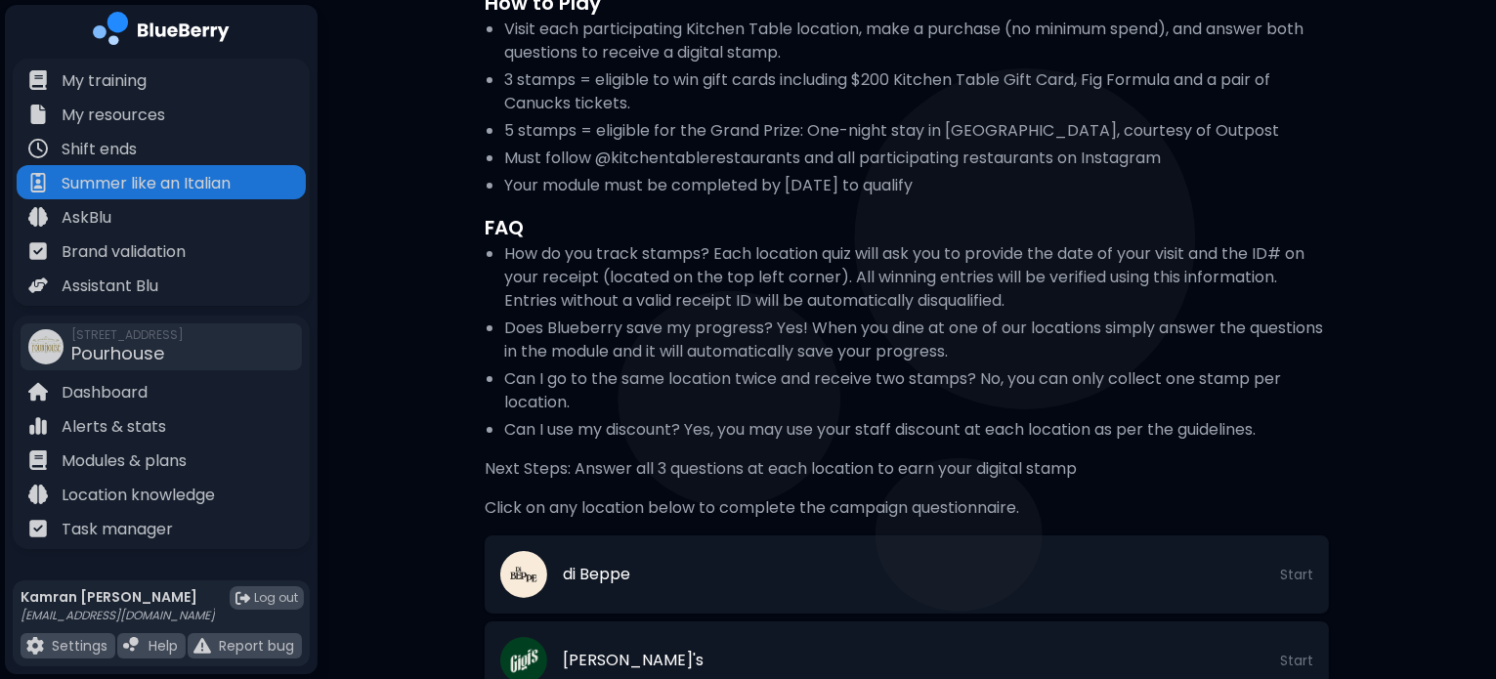
click at [924, 208] on div "How to Play Visit each participating Kitchen Table location, make a purchase (n…" at bounding box center [907, 234] width 844 height 493
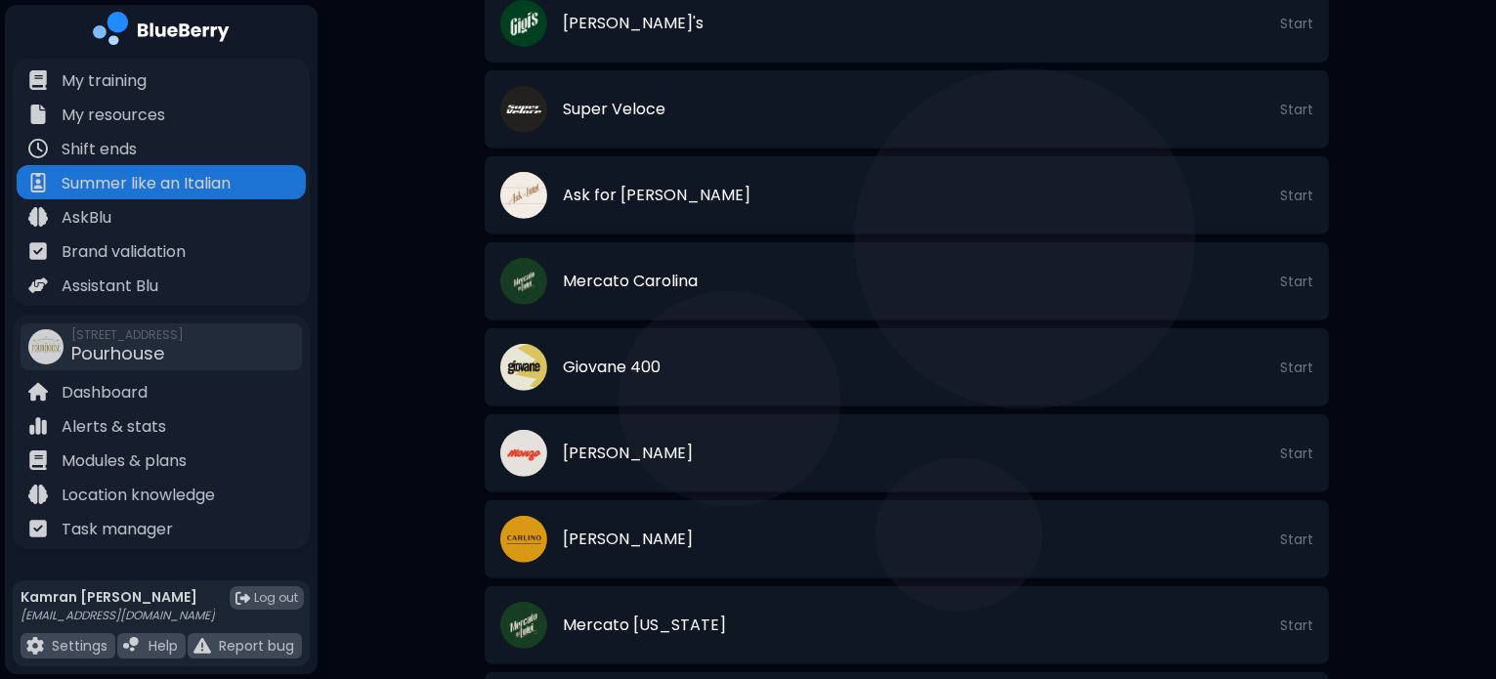
scroll to position [1169, 0]
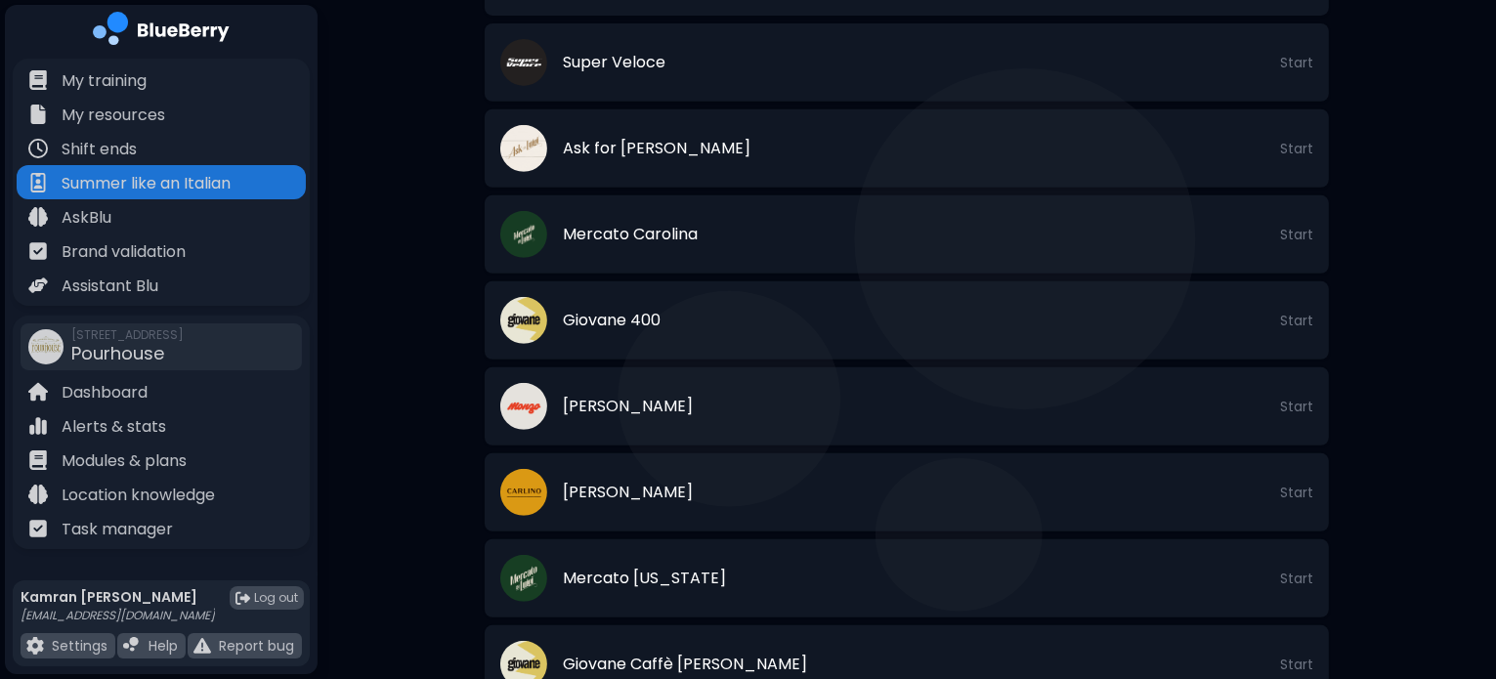
scroll to position [528, 0]
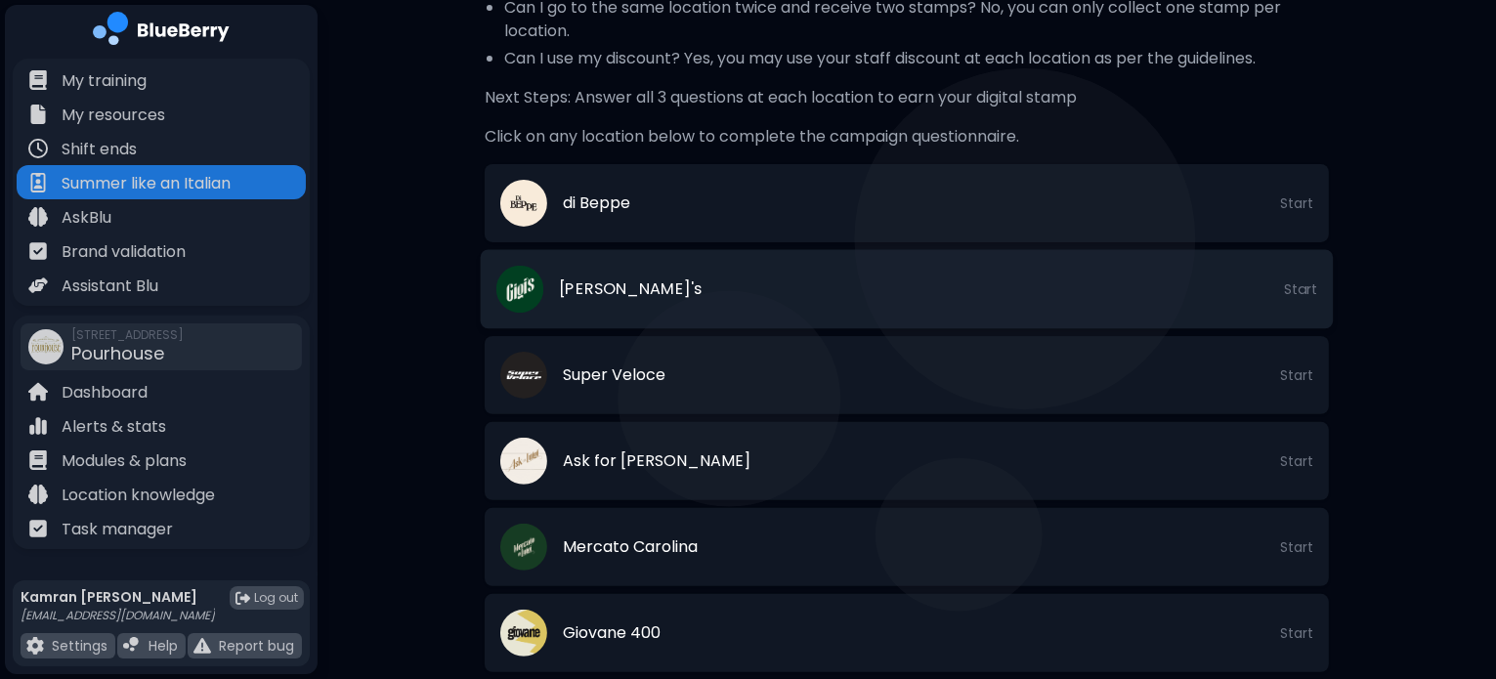
drag, startPoint x: 676, startPoint y: 304, endPoint x: 664, endPoint y: 293, distance: 16.6
click at [664, 293] on li "[PERSON_NAME]'s Start" at bounding box center [907, 289] width 853 height 79
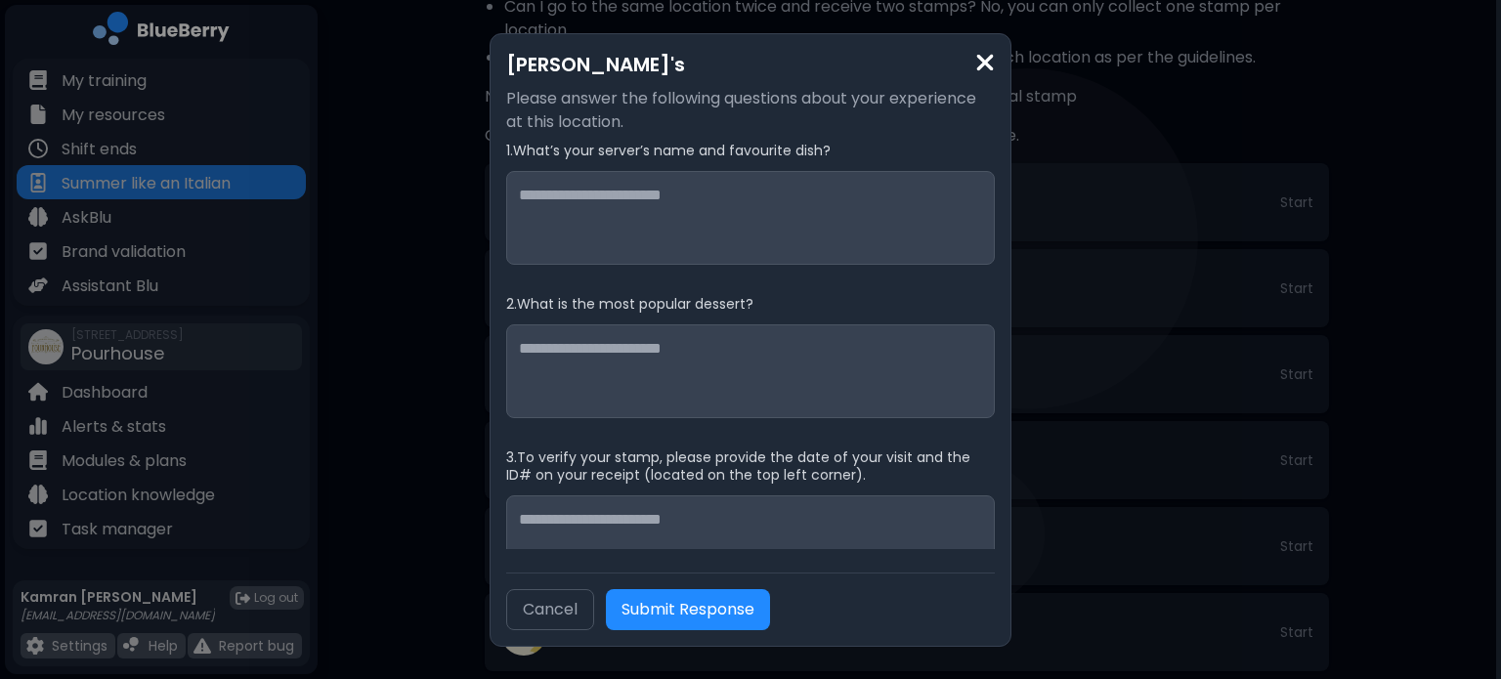
scroll to position [2, 0]
click at [983, 68] on img at bounding box center [985, 63] width 20 height 26
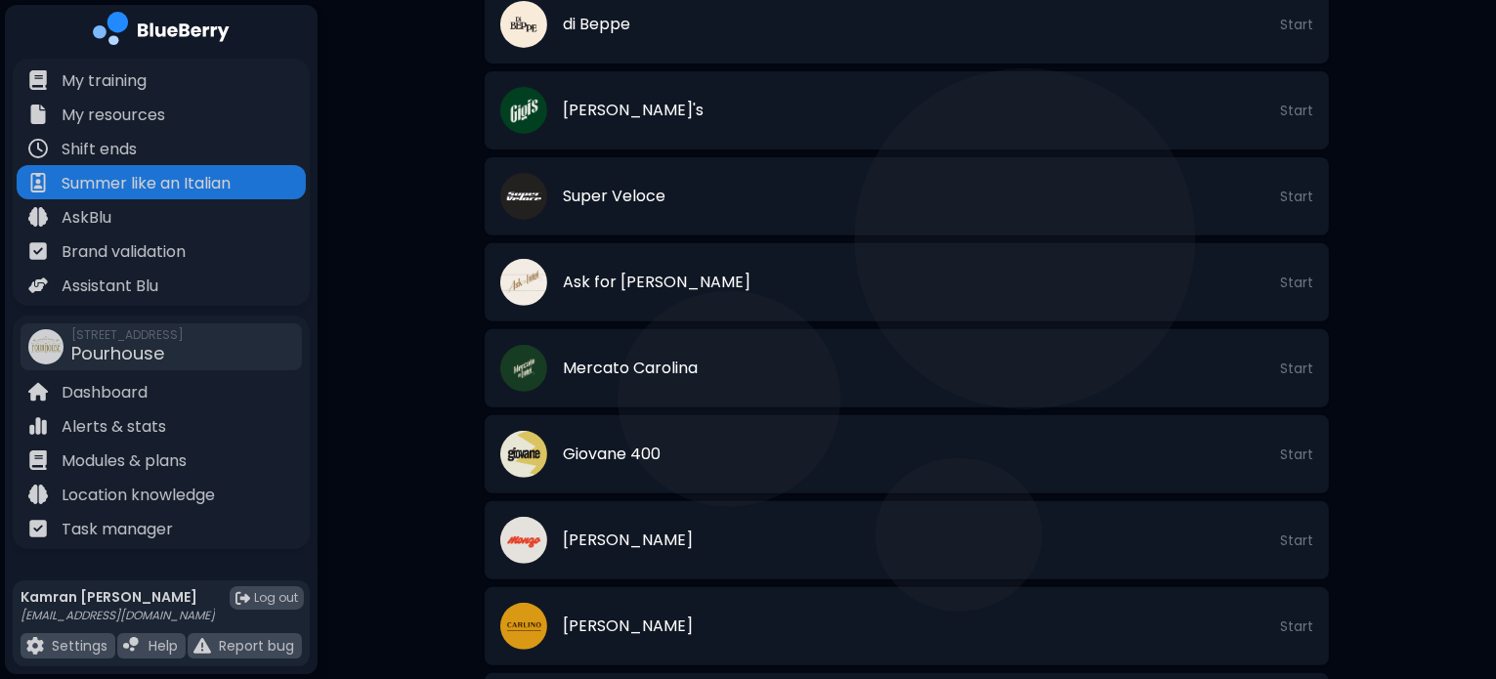
scroll to position [706, 0]
